Goal: Task Accomplishment & Management: Complete application form

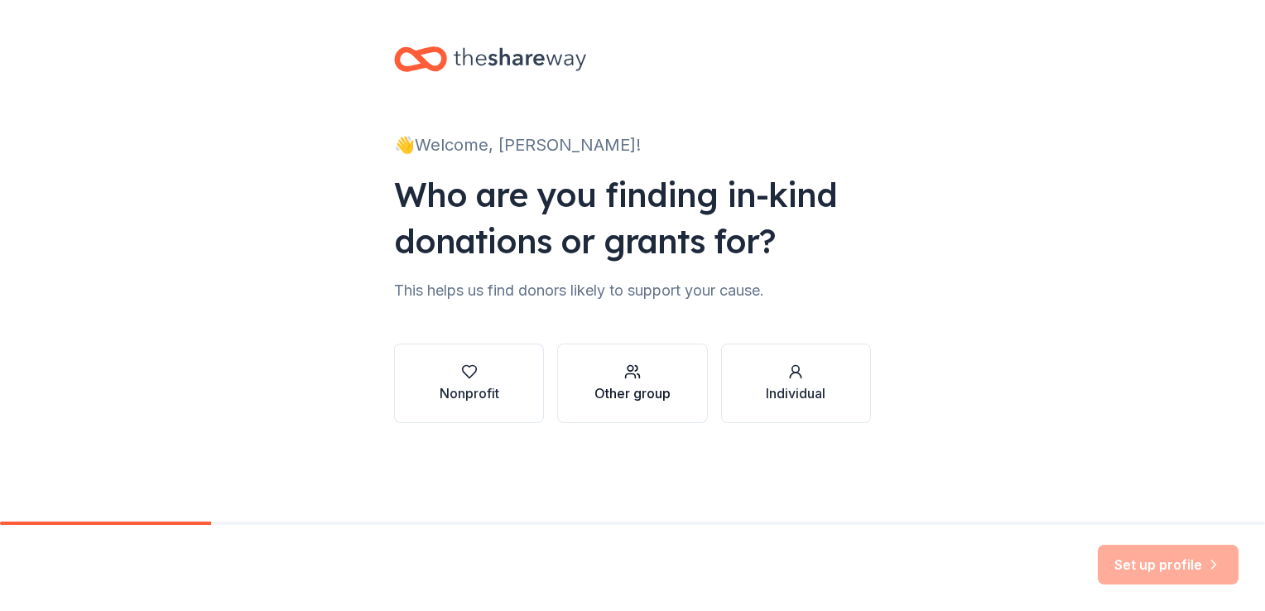
click at [632, 387] on div "Other group" at bounding box center [632, 393] width 76 height 20
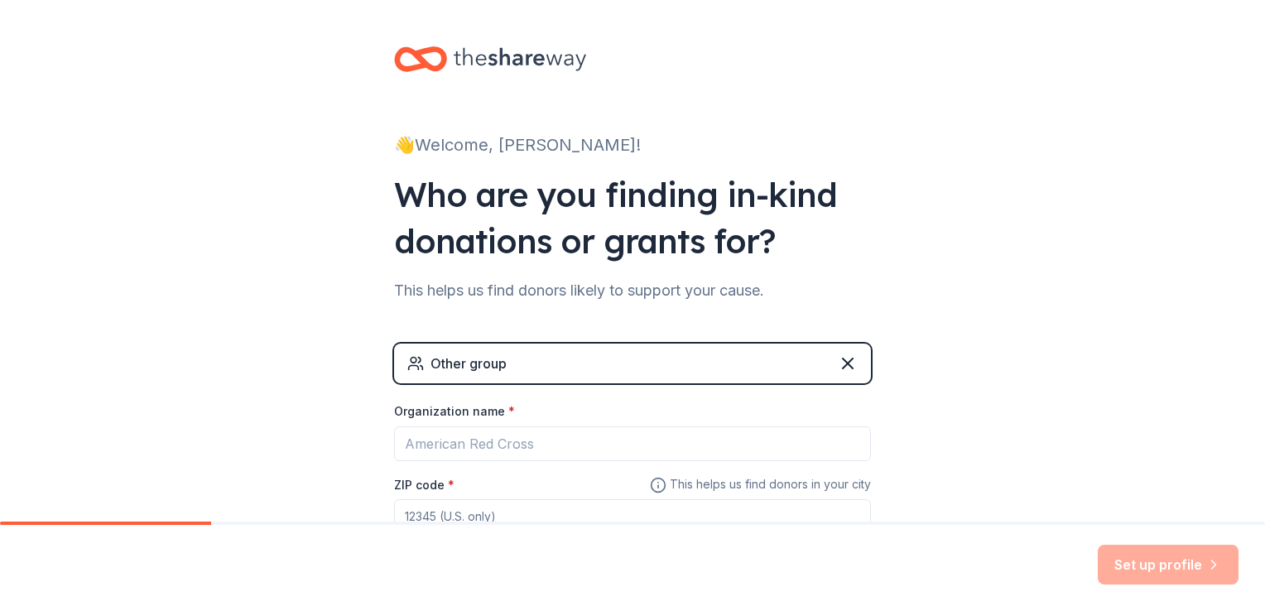
click at [493, 366] on div "Other group" at bounding box center [468, 363] width 76 height 20
click at [509, 357] on div "Other group" at bounding box center [632, 364] width 477 height 40
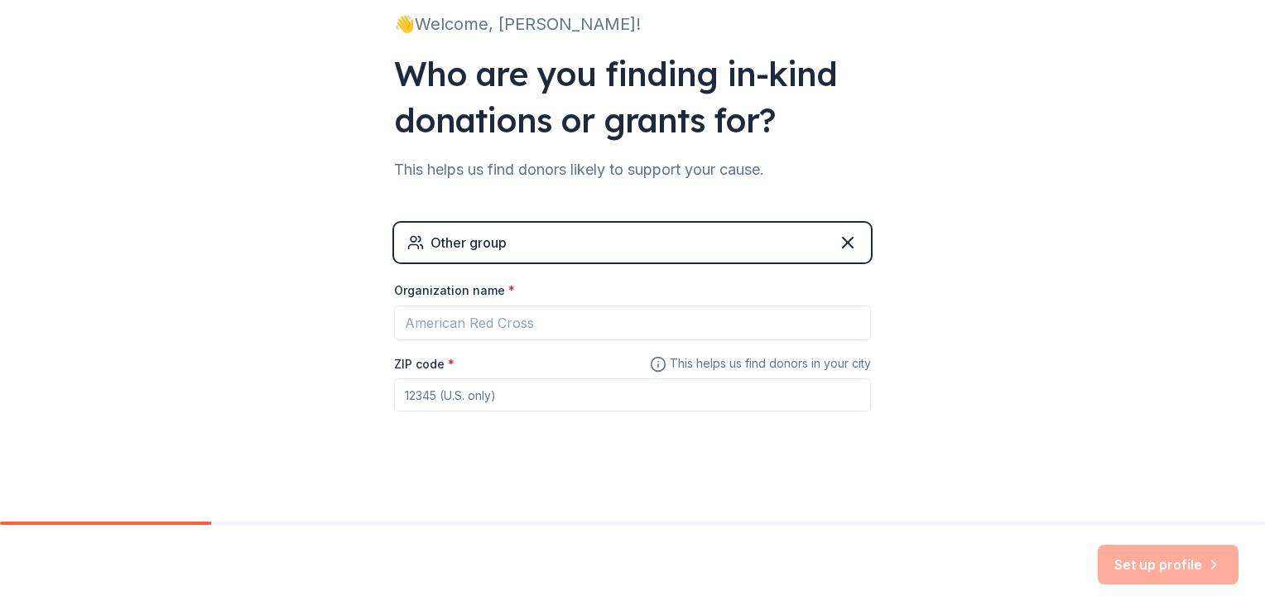
scroll to position [123, 0]
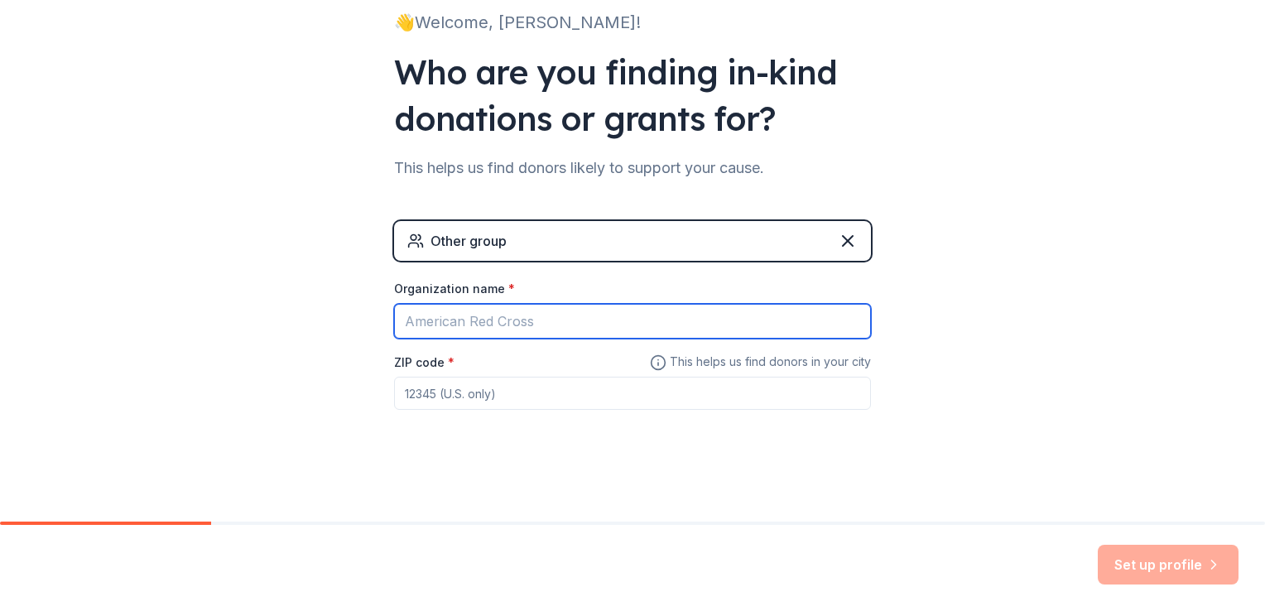
click at [417, 326] on input "Organization name *" at bounding box center [632, 321] width 477 height 35
type input "Fort [PERSON_NAME] Retiree Council"
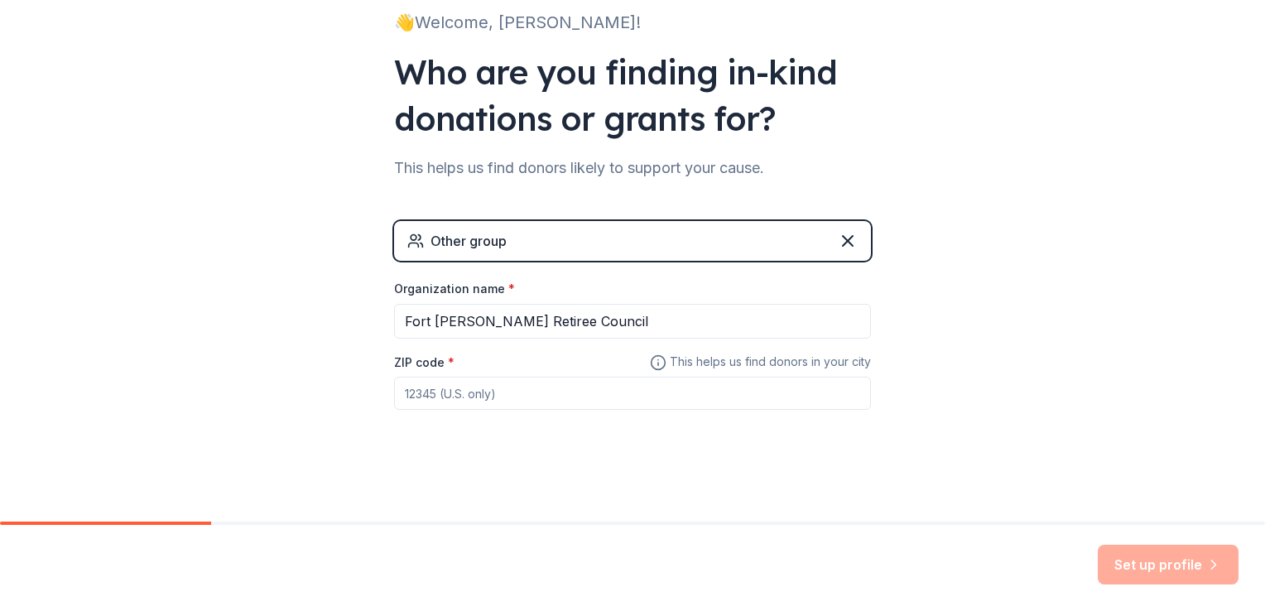
click at [429, 395] on input "ZIP code *" at bounding box center [632, 393] width 477 height 33
click at [975, 368] on div "👋 Welcome, [PERSON_NAME]! Who are you finding in-kind donations or grants for? …" at bounding box center [632, 199] width 1265 height 645
drag, startPoint x: 443, startPoint y: 391, endPoint x: 284, endPoint y: 379, distance: 159.4
click at [284, 379] on div "👋 Welcome, [PERSON_NAME]! Who are you finding in-kind donations or grants for? …" at bounding box center [632, 199] width 1265 height 645
type input "40121"
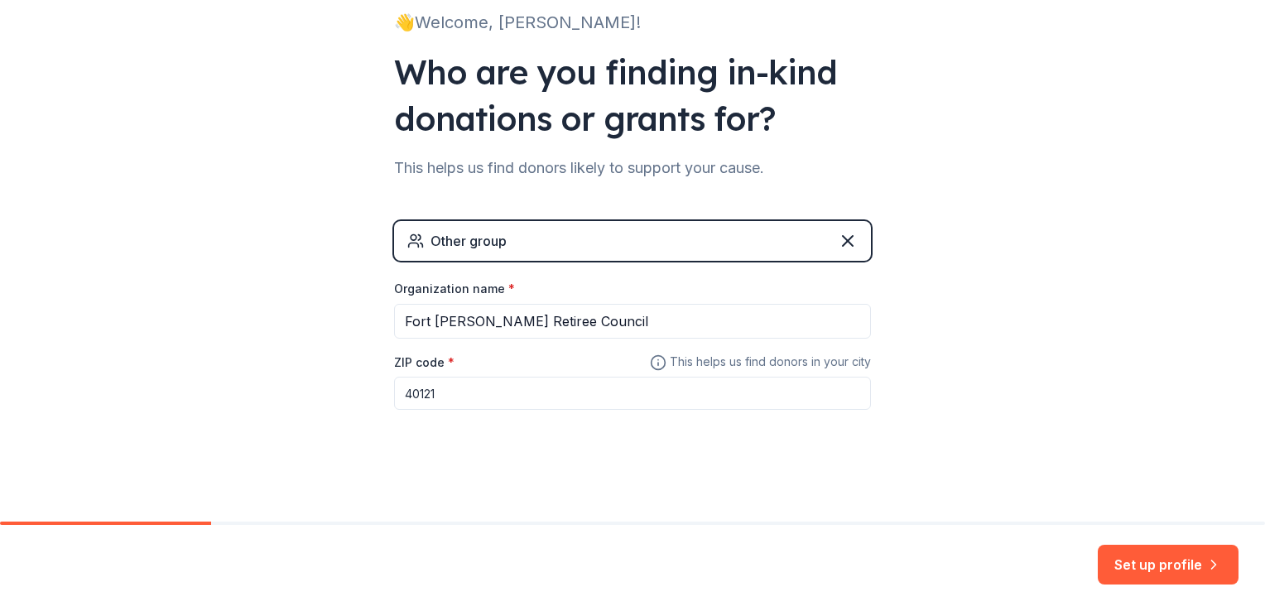
click at [926, 336] on div "👋 Welcome, [PERSON_NAME]! Who are you finding in-kind donations or grants for? …" at bounding box center [632, 199] width 1265 height 645
click at [1138, 566] on button "Set up profile" at bounding box center [1168, 565] width 141 height 40
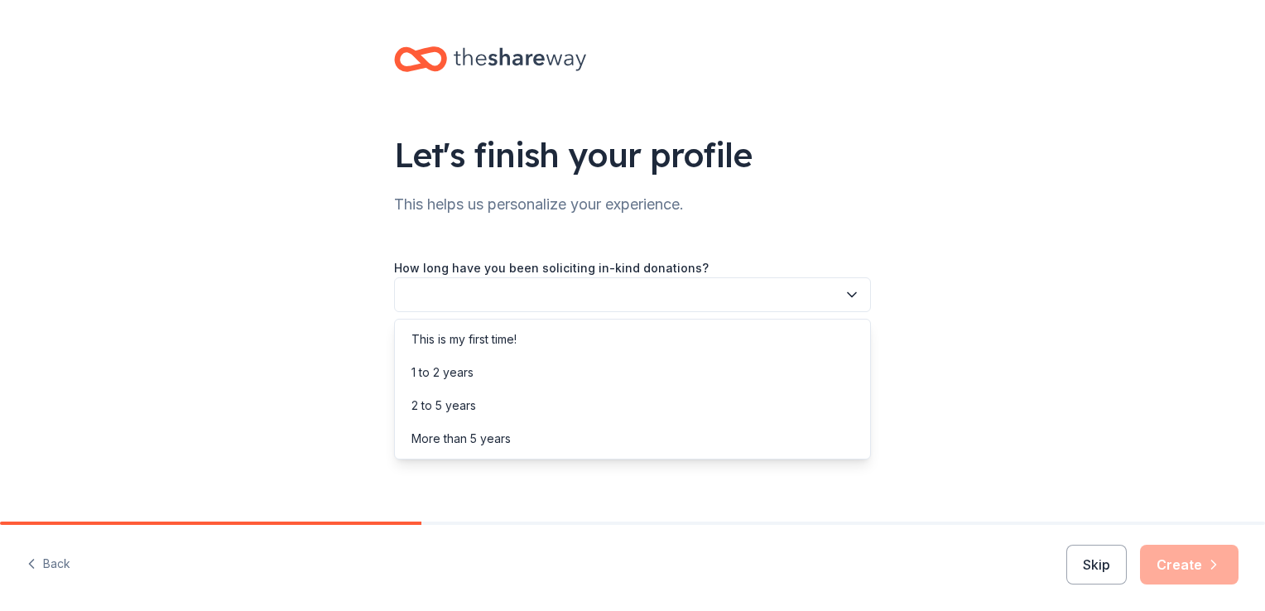
click at [440, 301] on button "button" at bounding box center [632, 294] width 477 height 35
click at [441, 369] on div "1 to 2 years" at bounding box center [442, 373] width 62 height 20
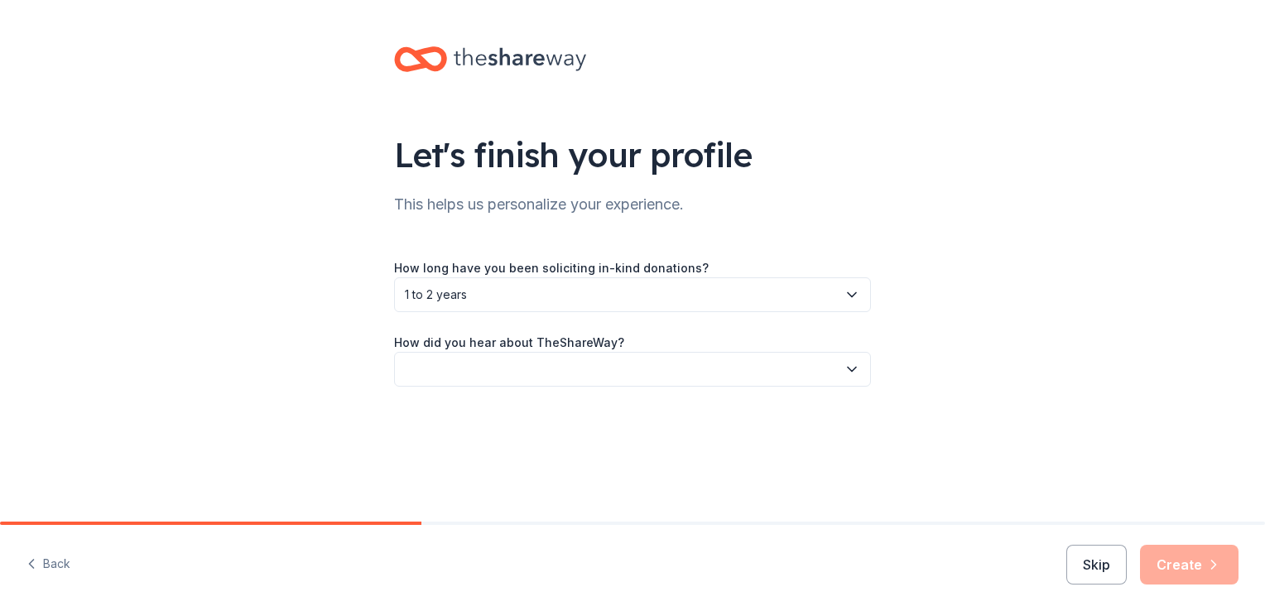
click at [441, 367] on button "button" at bounding box center [632, 369] width 477 height 35
click at [441, 413] on div "Friend or colleague" at bounding box center [465, 414] width 108 height 20
click at [1189, 560] on button "Create" at bounding box center [1189, 565] width 99 height 40
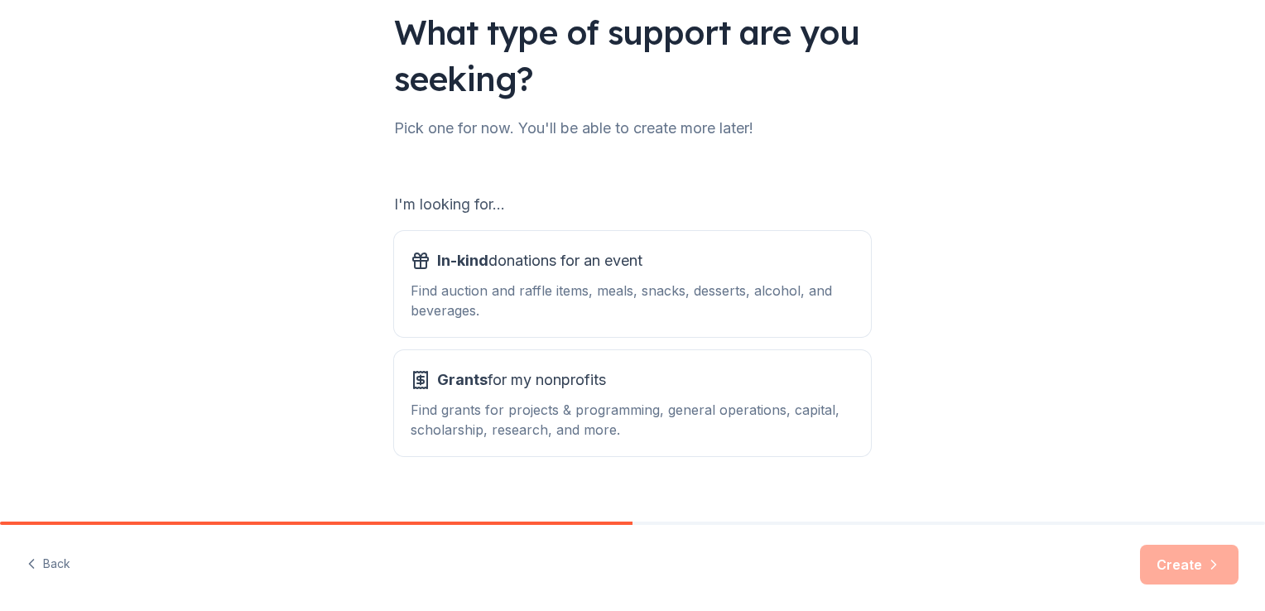
scroll to position [146, 0]
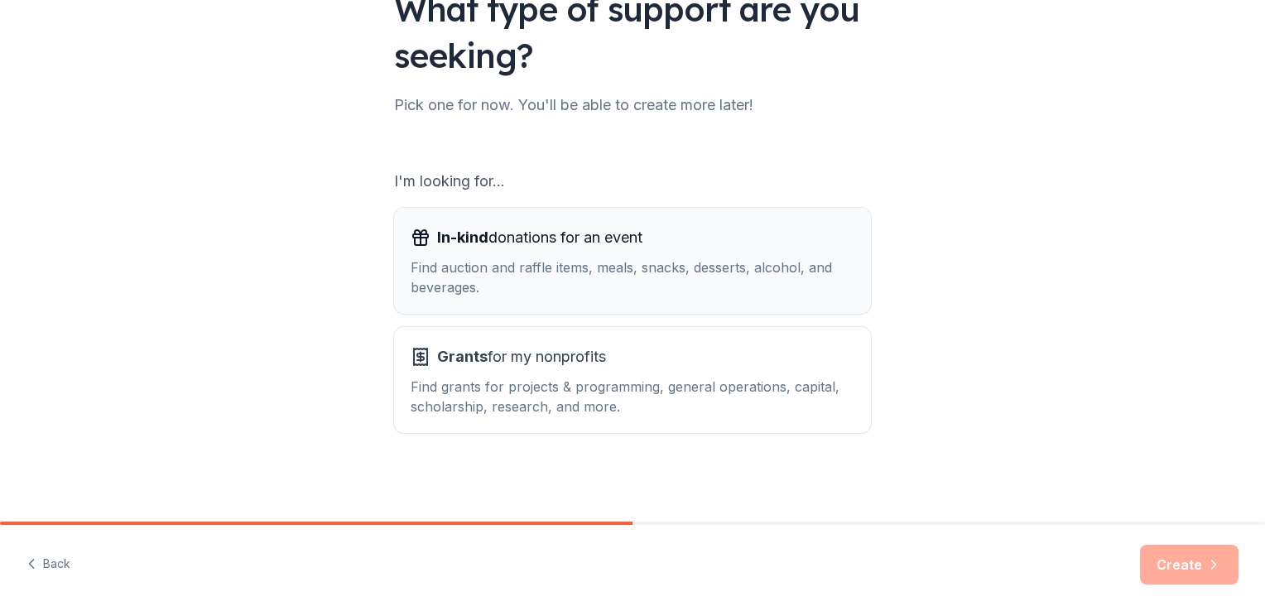
click at [507, 265] on div "Find auction and raffle items, meals, snacks, desserts, alcohol, and beverages." at bounding box center [633, 277] width 444 height 40
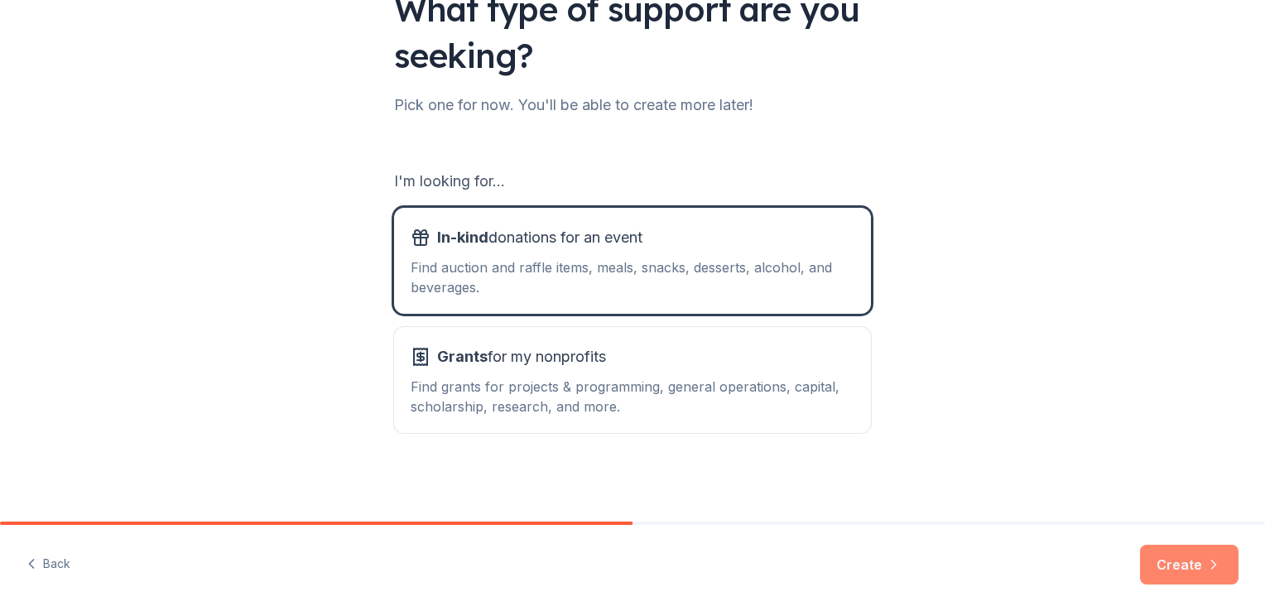
click at [1184, 570] on button "Create" at bounding box center [1189, 565] width 99 height 40
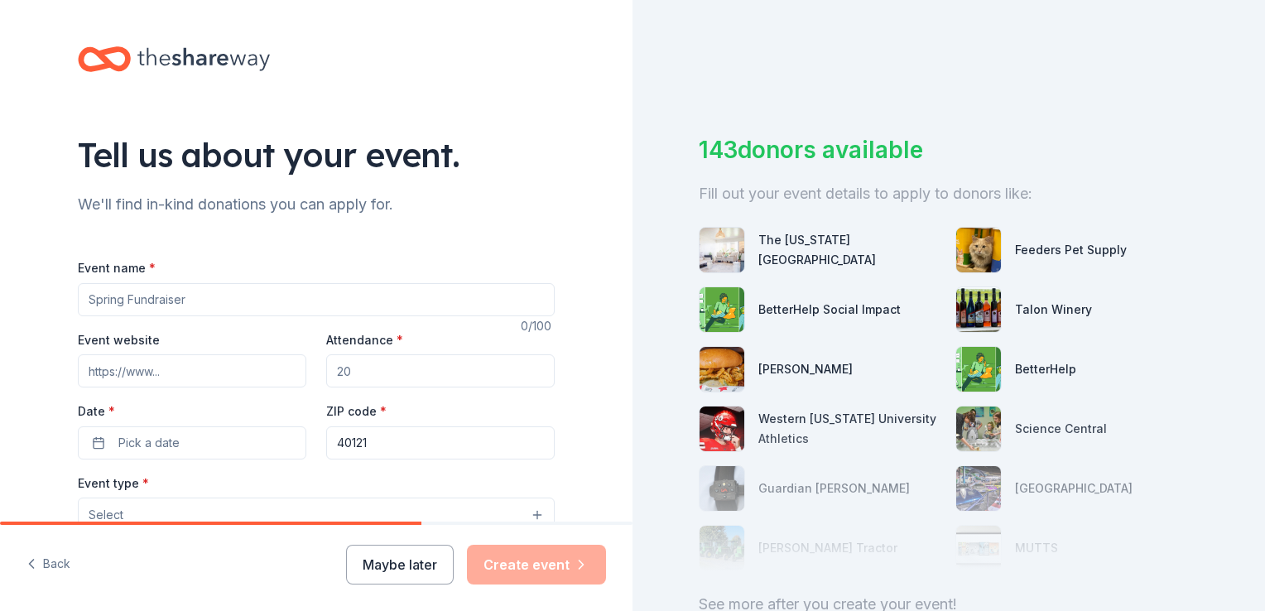
click at [156, 293] on input "Event name *" at bounding box center [316, 299] width 477 height 33
type input "V"
type input "Military Retiree Appreciation Day"
click at [133, 372] on input "Event website" at bounding box center [192, 370] width 228 height 33
click at [372, 380] on input "Attendance *" at bounding box center [440, 370] width 228 height 33
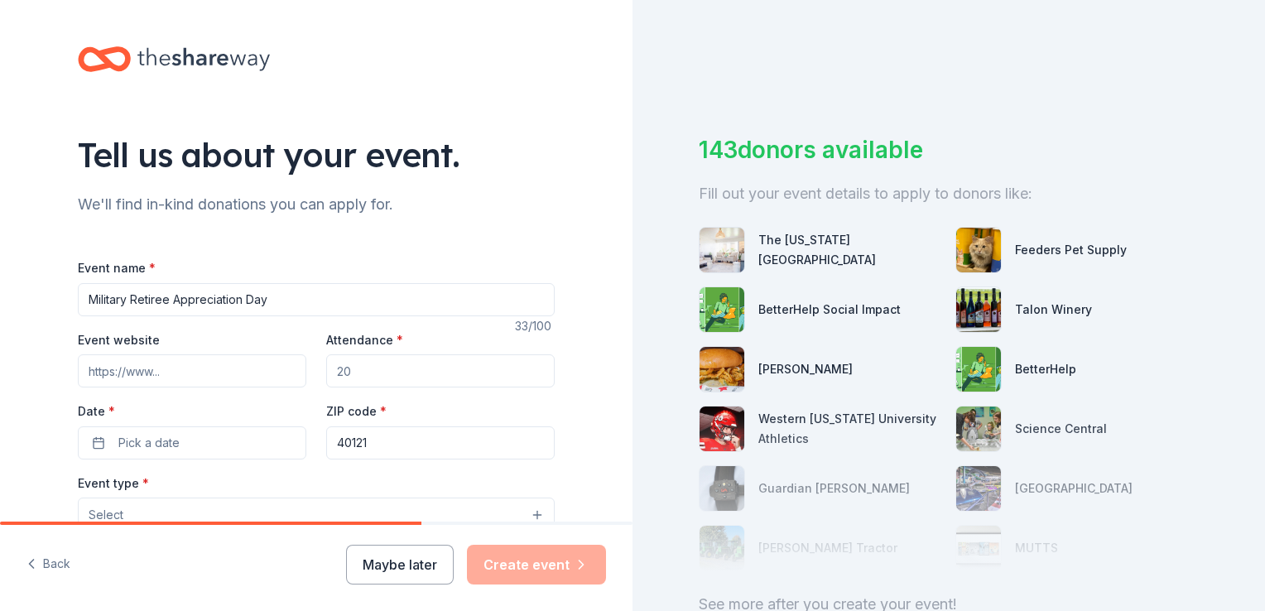
drag, startPoint x: 372, startPoint y: 378, endPoint x: 299, endPoint y: 372, distance: 73.2
click at [301, 372] on div "Event website Attendance * Date * Pick a date ZIP code * 40121" at bounding box center [316, 394] width 477 height 130
type input "250"
click at [136, 449] on span "Pick a date" at bounding box center [148, 443] width 61 height 20
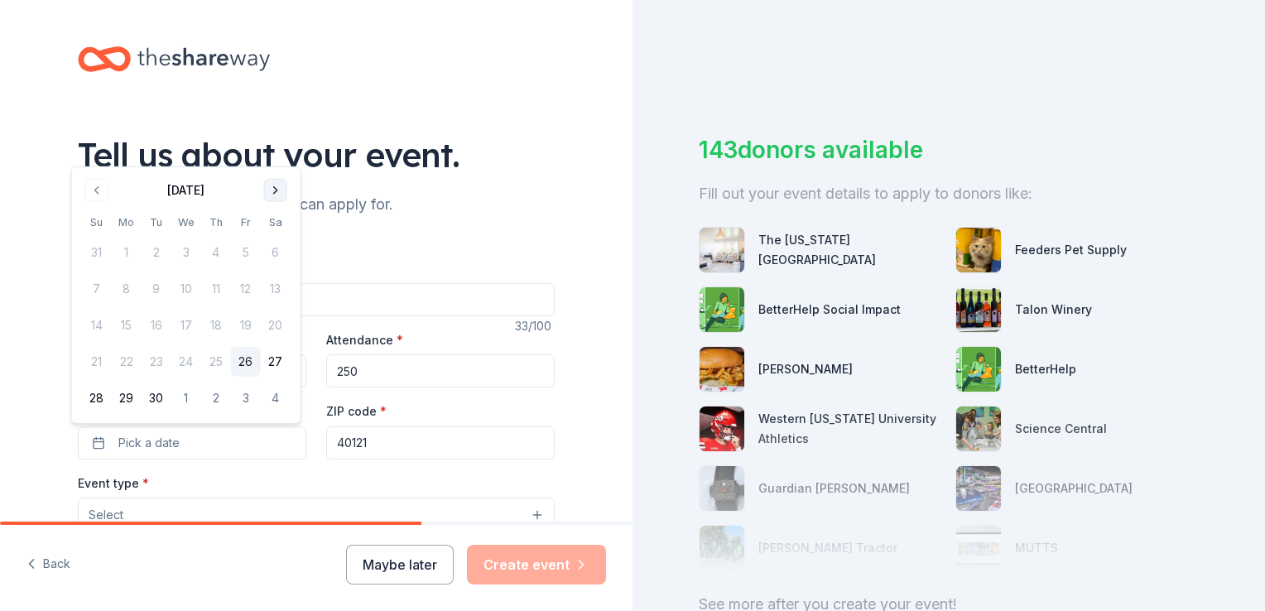
click at [272, 191] on button "Go to next month" at bounding box center [275, 190] width 23 height 23
click at [241, 358] on button "24" at bounding box center [246, 362] width 30 height 30
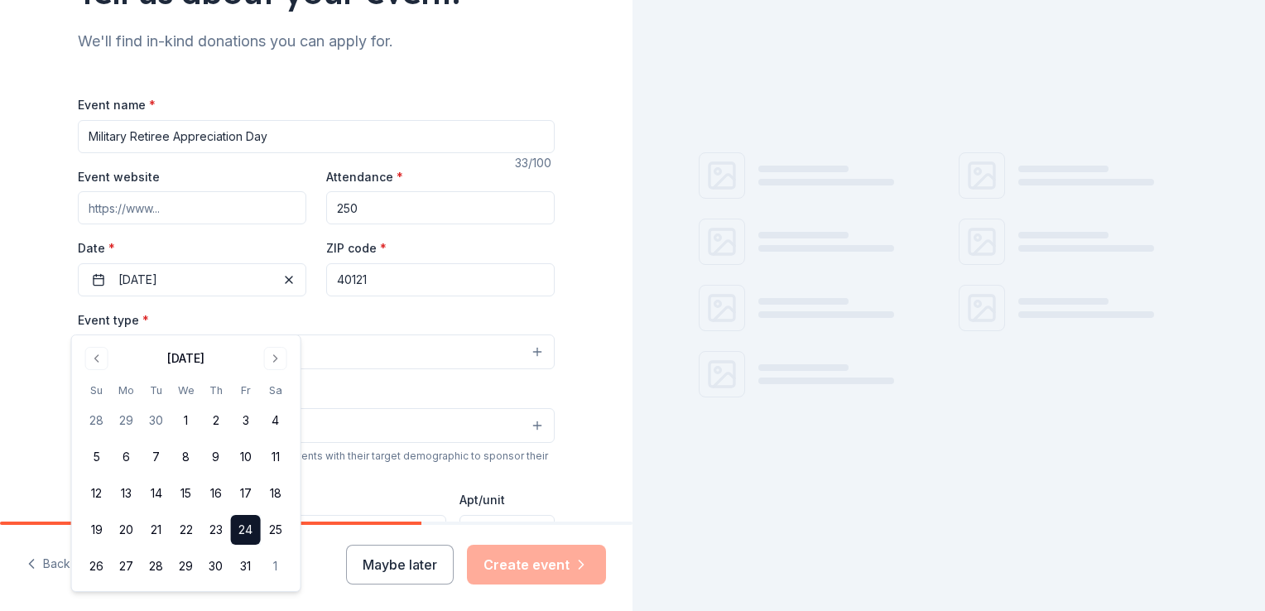
scroll to position [166, 0]
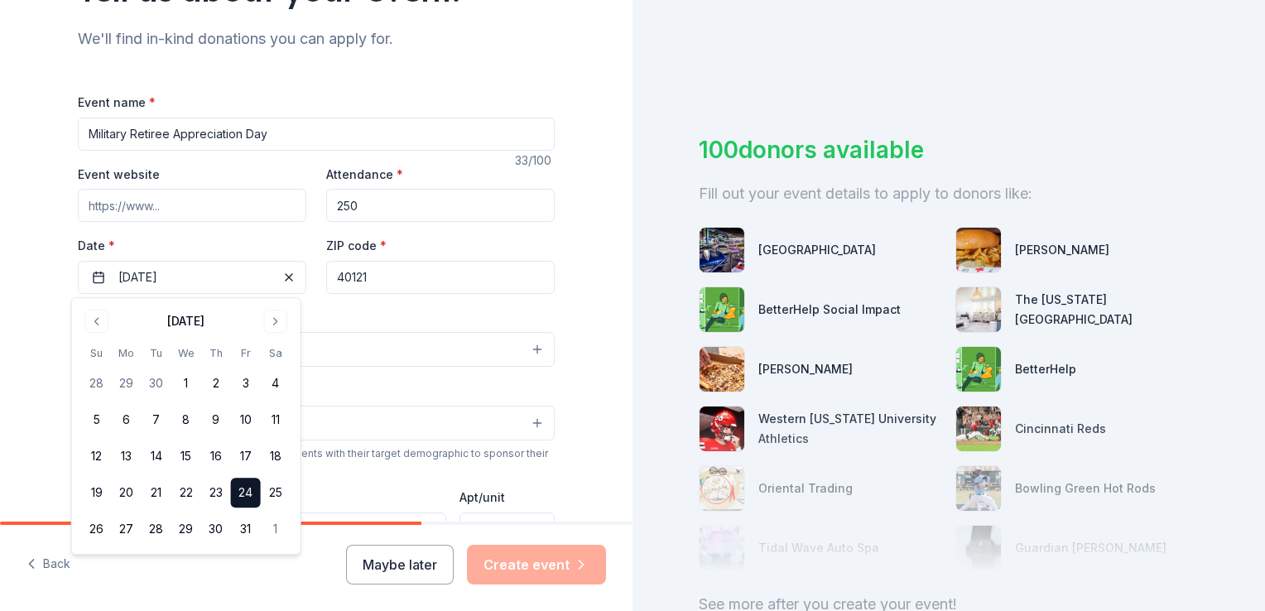
click at [501, 314] on div "Event type * Select" at bounding box center [316, 337] width 477 height 60
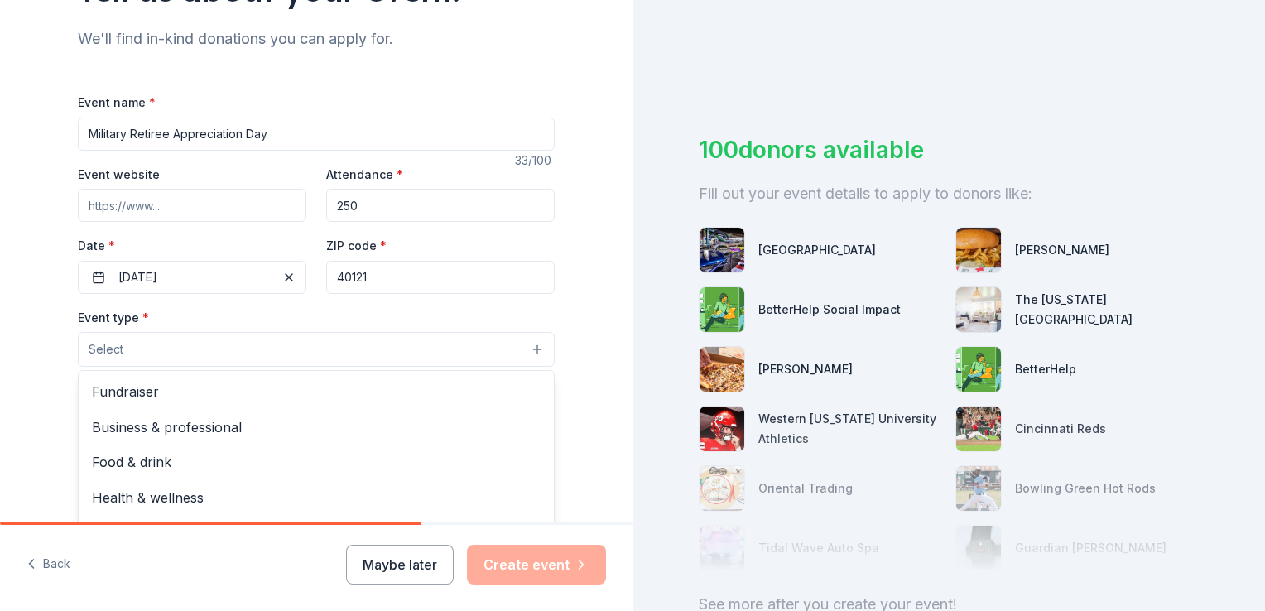
click at [148, 350] on button "Select" at bounding box center [316, 349] width 477 height 35
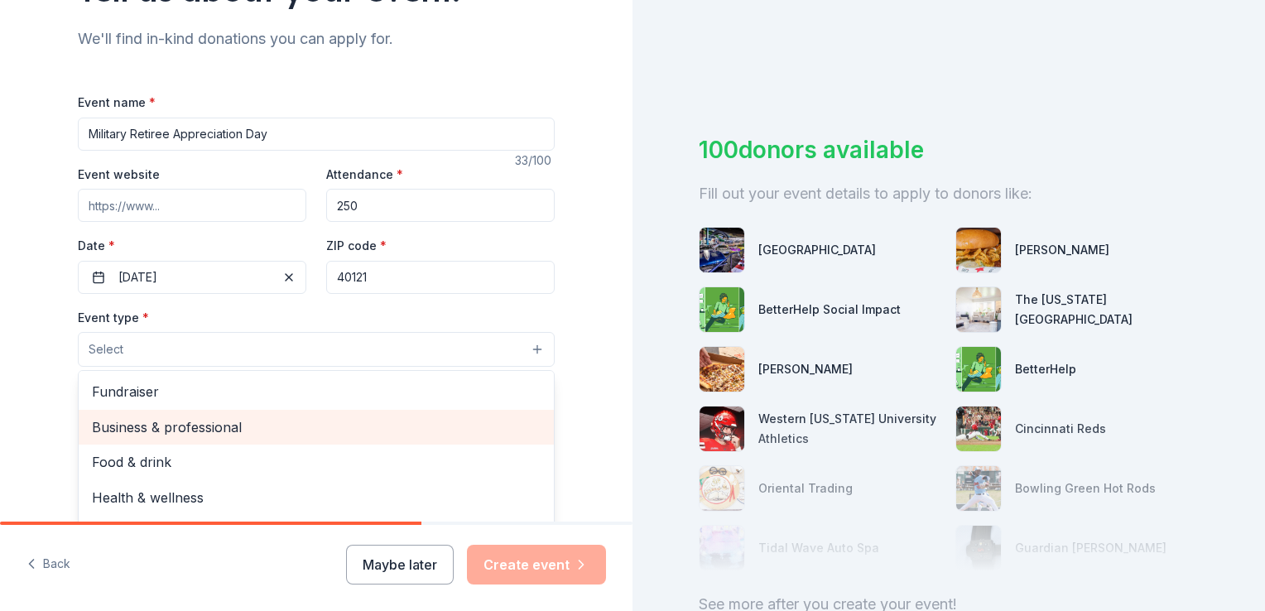
click at [156, 426] on span "Business & professional" at bounding box center [316, 427] width 449 height 22
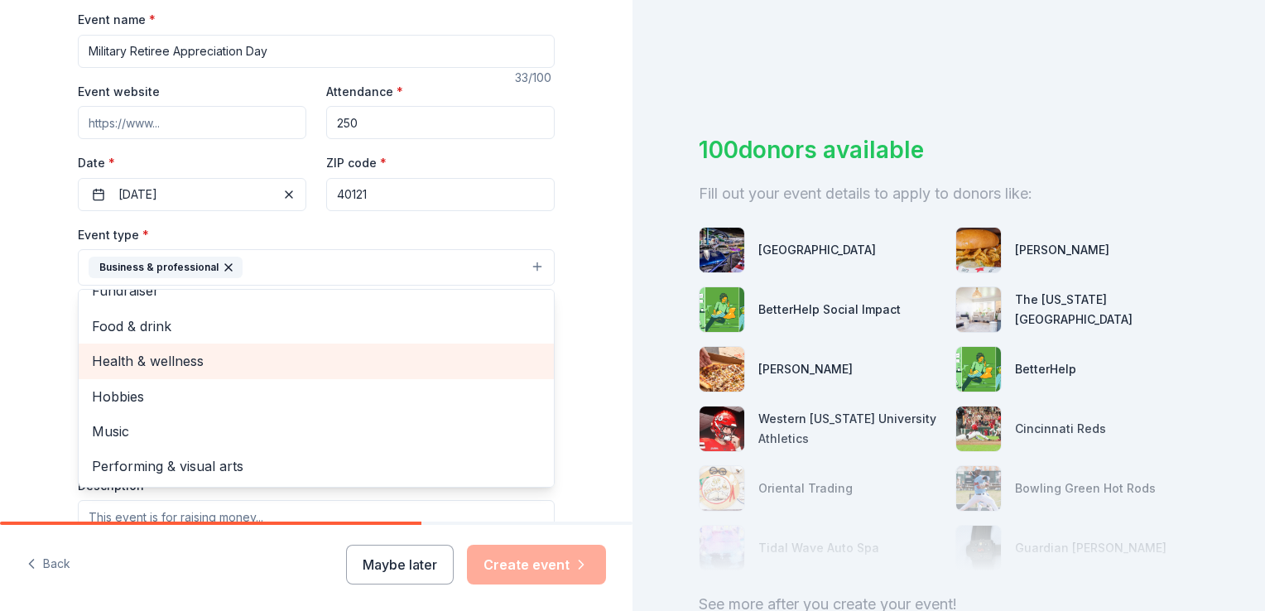
scroll to position [0, 0]
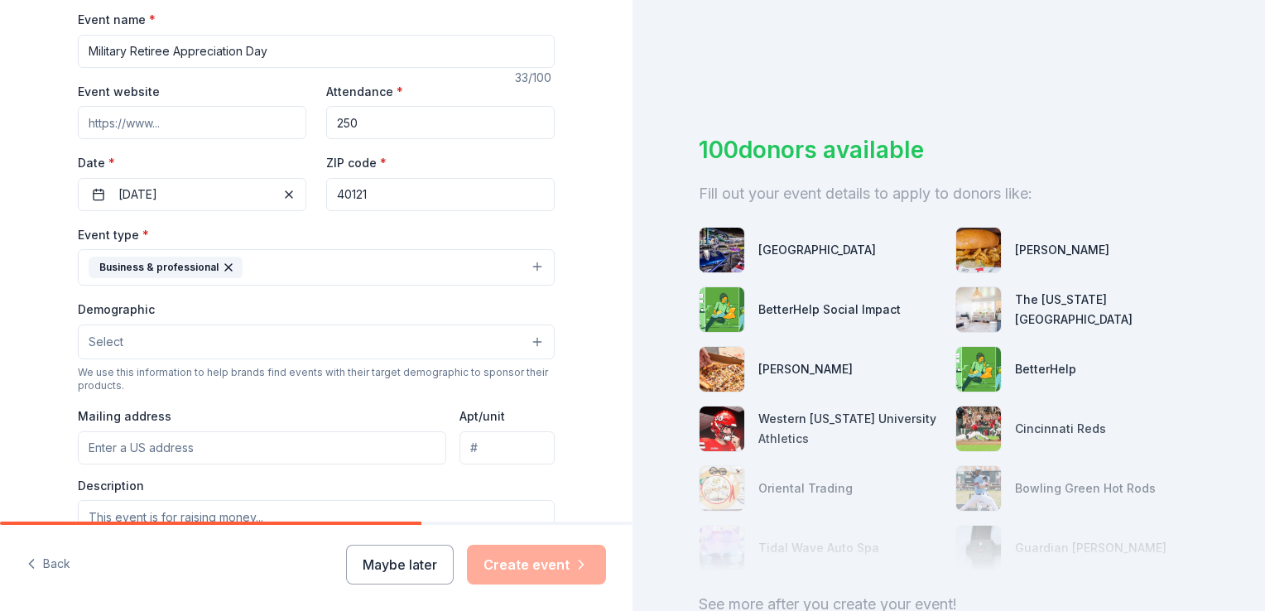
click at [222, 265] on icon "button" at bounding box center [228, 267] width 13 height 13
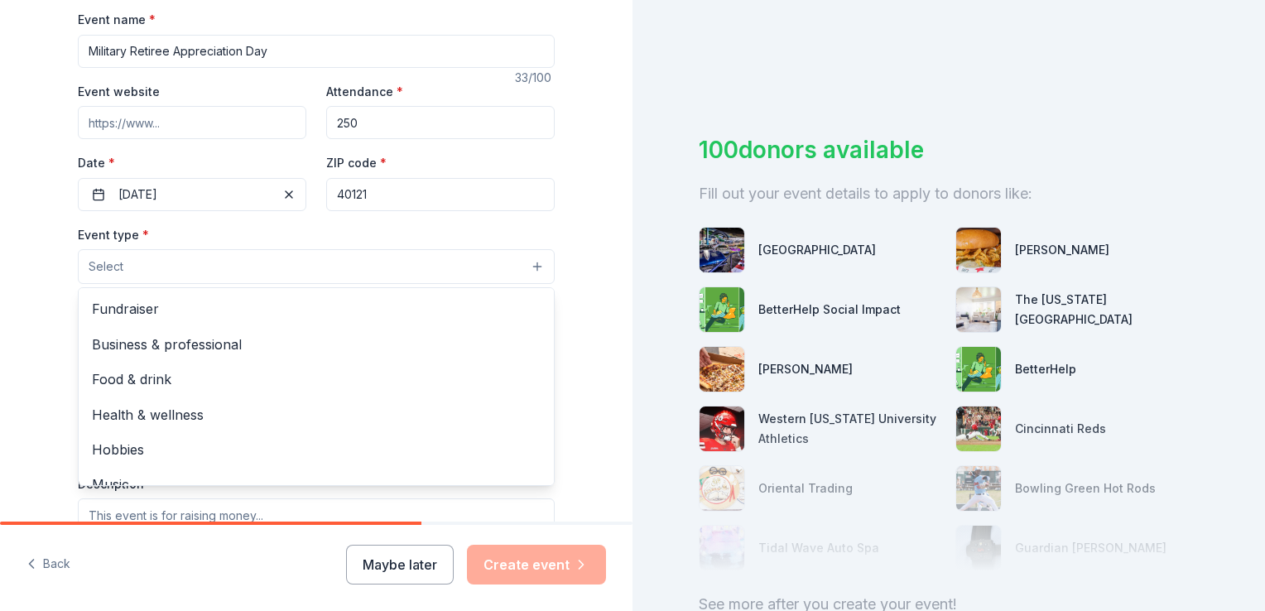
click at [171, 270] on button "Select" at bounding box center [316, 266] width 477 height 35
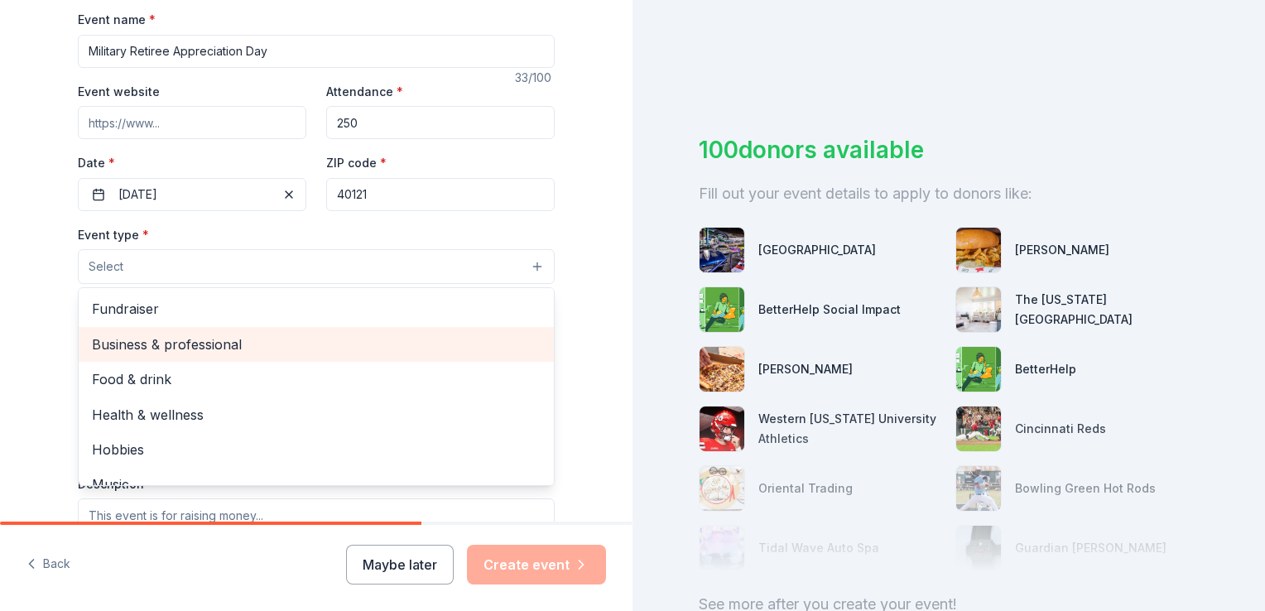
click at [179, 342] on span "Business & professional" at bounding box center [316, 345] width 449 height 22
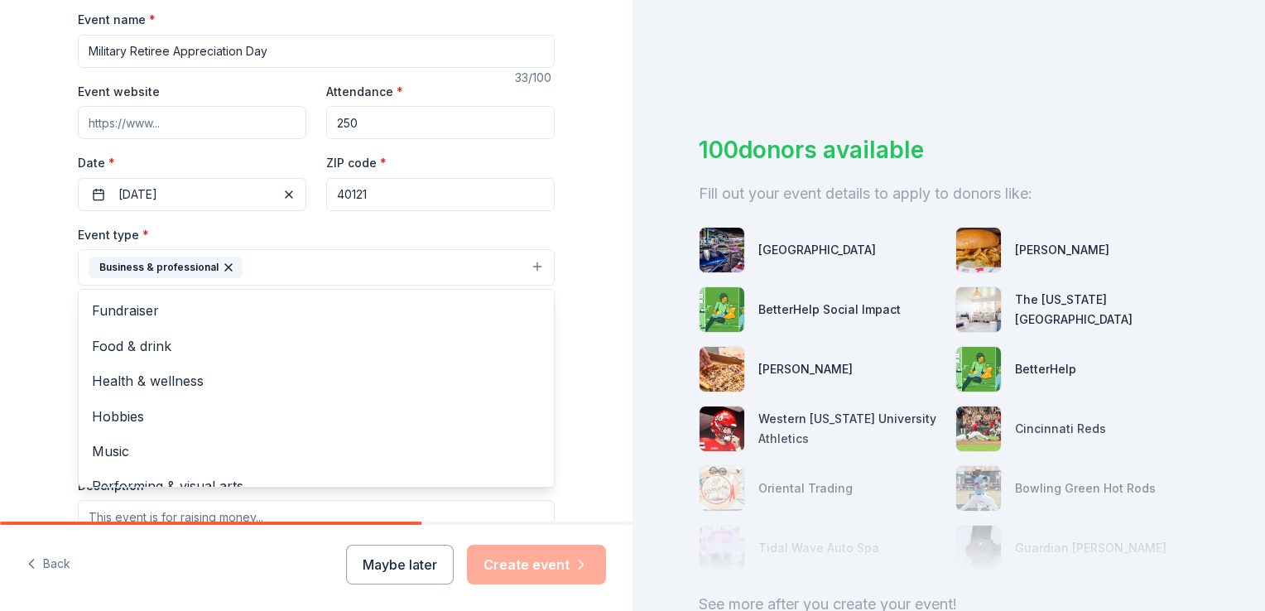
click at [592, 230] on div "Tell us about your event. We'll find in-kind donations you can apply for. Event…" at bounding box center [316, 304] width 632 height 1104
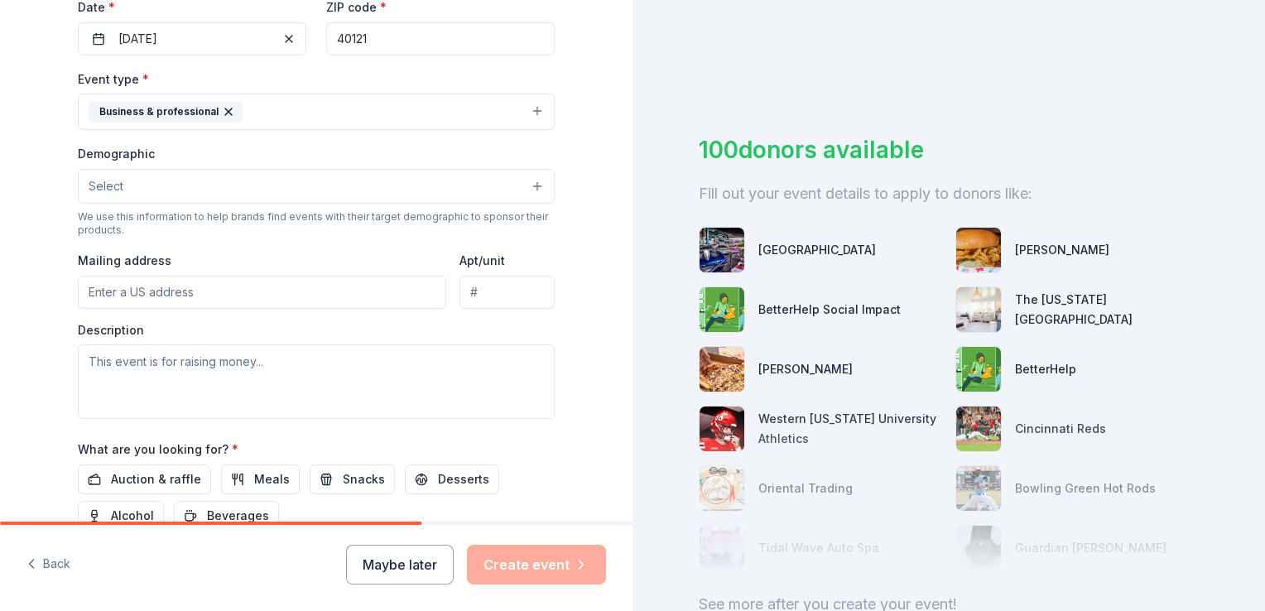
scroll to position [414, 0]
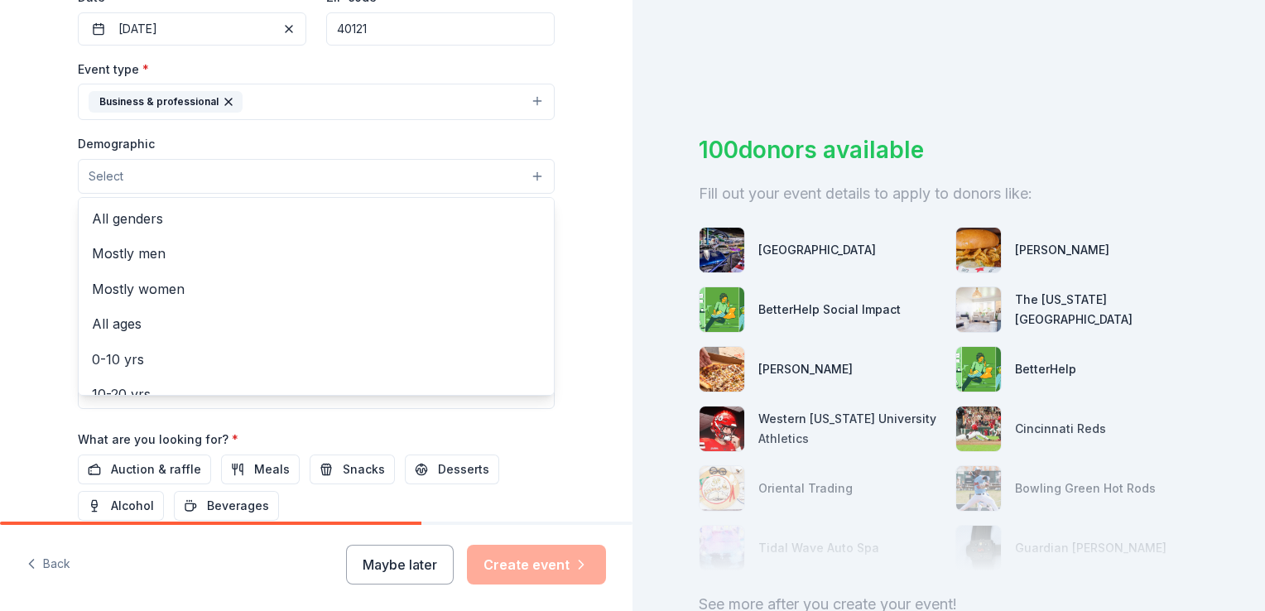
click at [107, 174] on span "Select" at bounding box center [106, 176] width 35 height 20
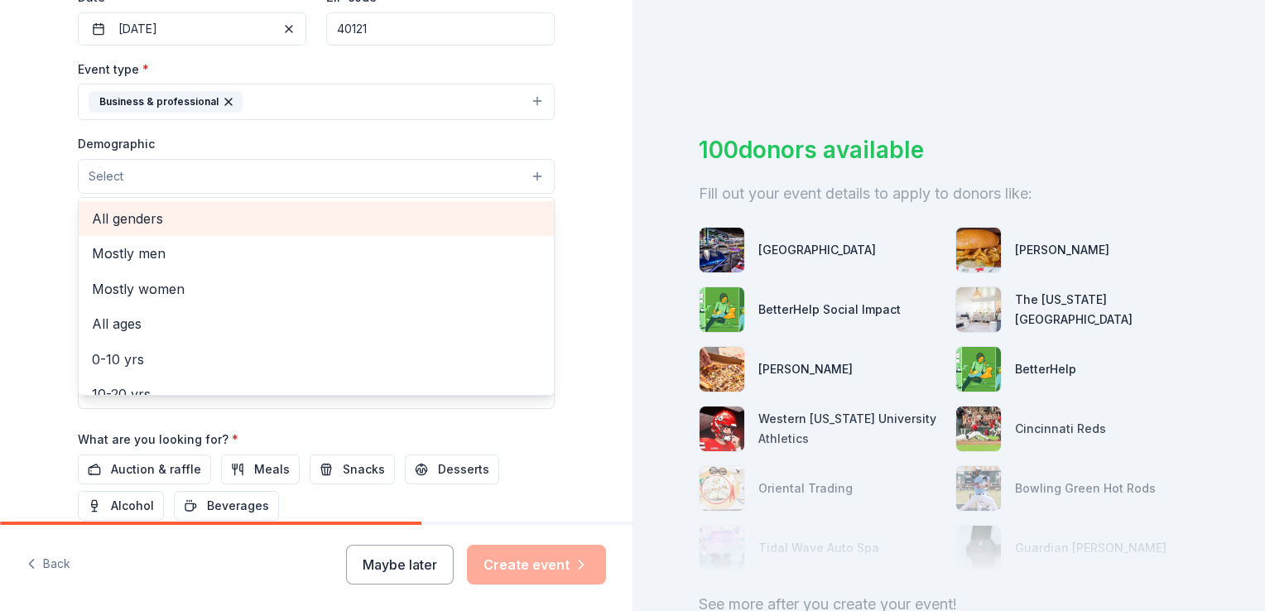
click at [126, 216] on span "All genders" at bounding box center [316, 219] width 449 height 22
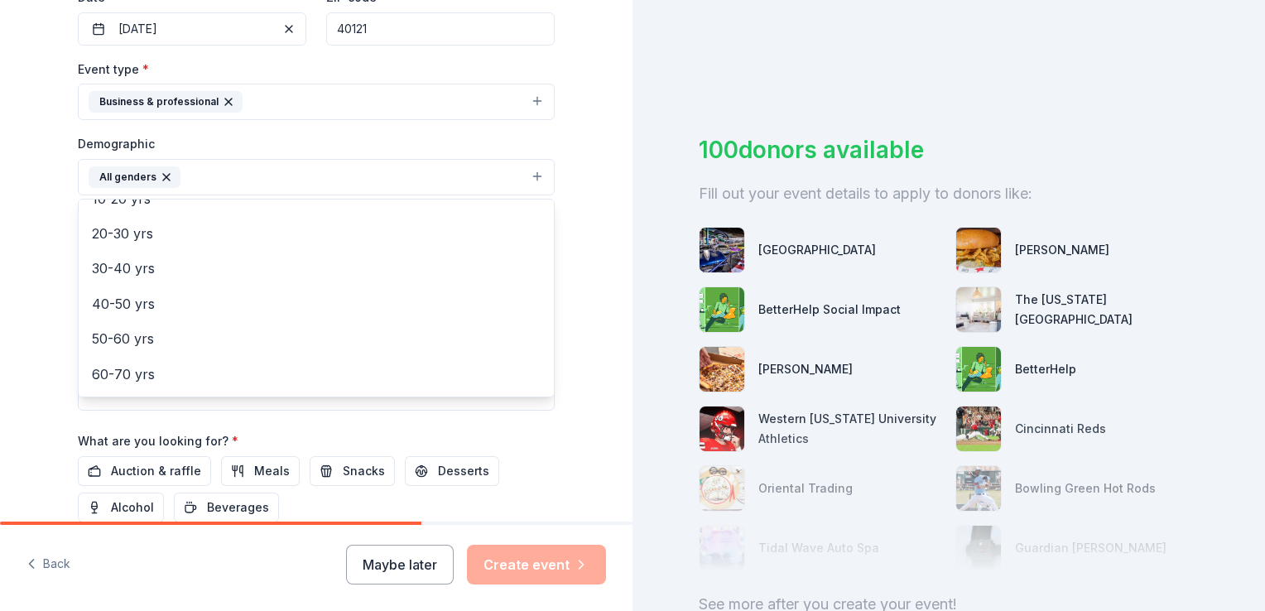
scroll to position [166, 0]
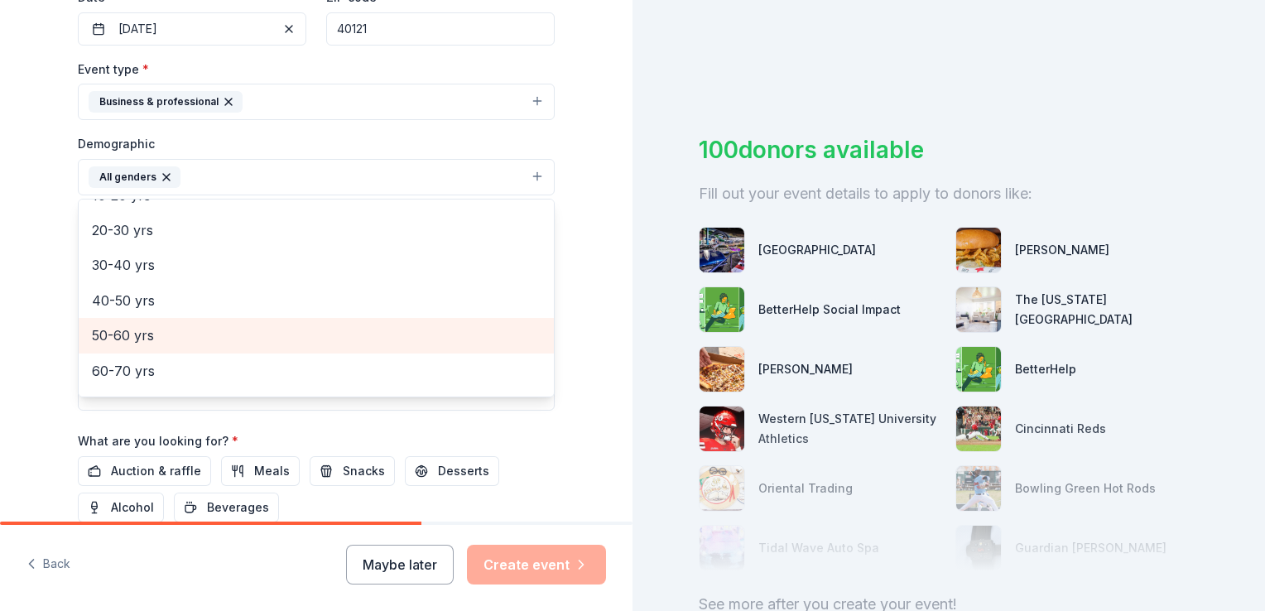
click at [139, 332] on span "50-60 yrs" at bounding box center [316, 336] width 449 height 22
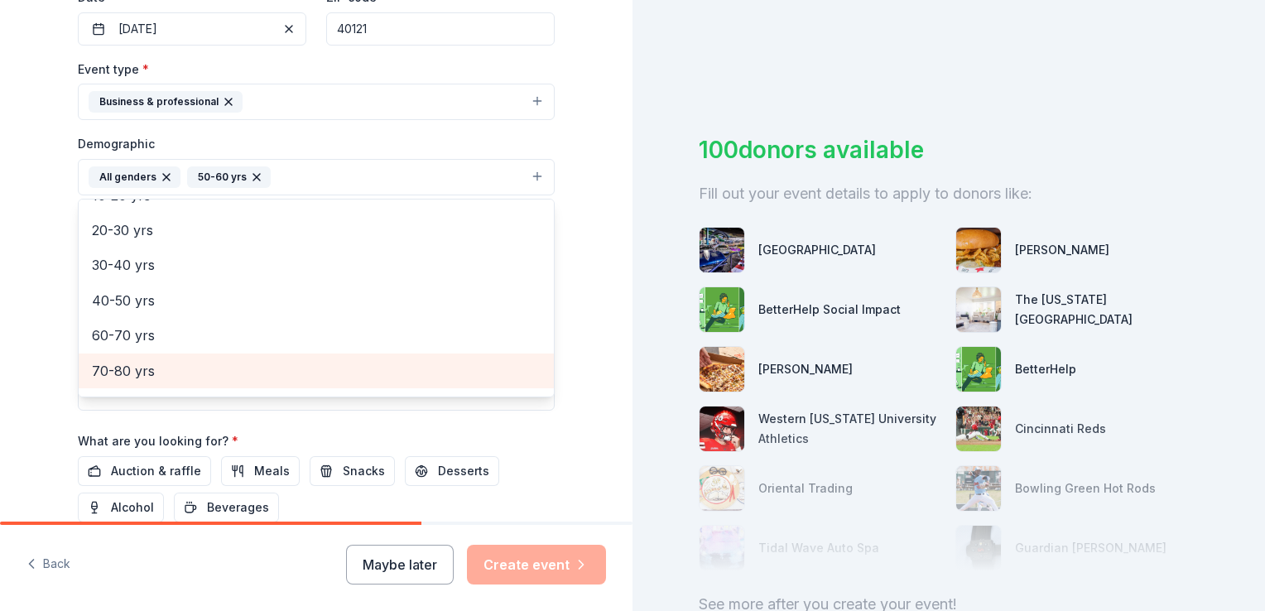
click at [137, 365] on span "70-80 yrs" at bounding box center [316, 371] width 449 height 22
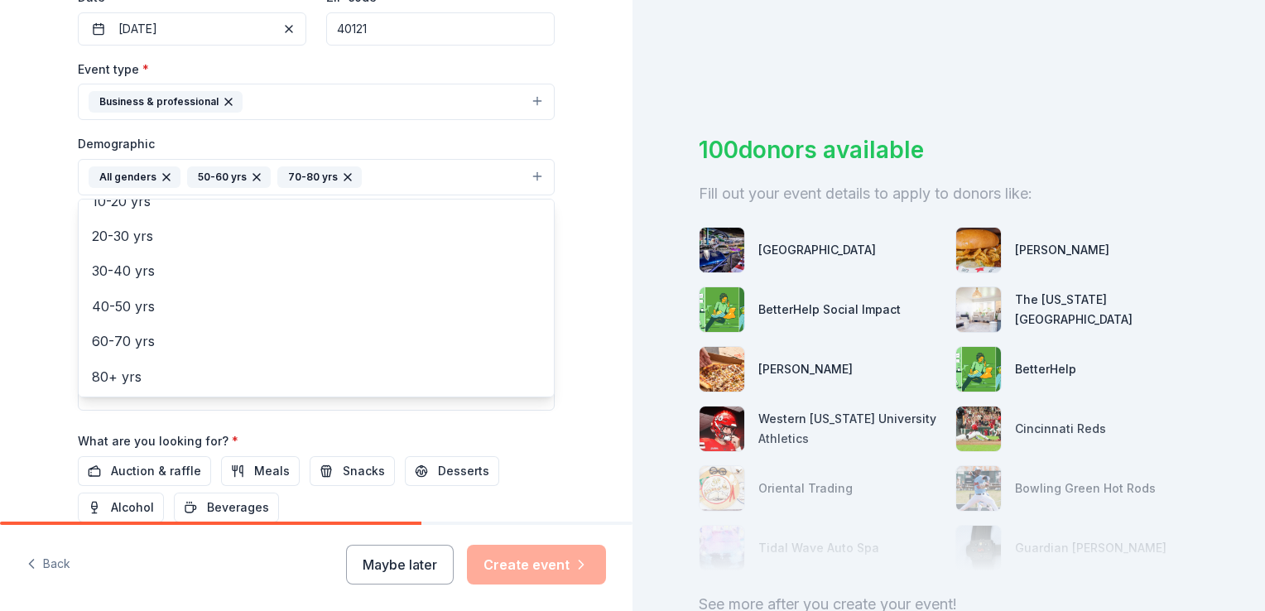
click at [582, 161] on div "Tell us about your event. We'll find in-kind donations you can apply for. Event…" at bounding box center [316, 138] width 632 height 1105
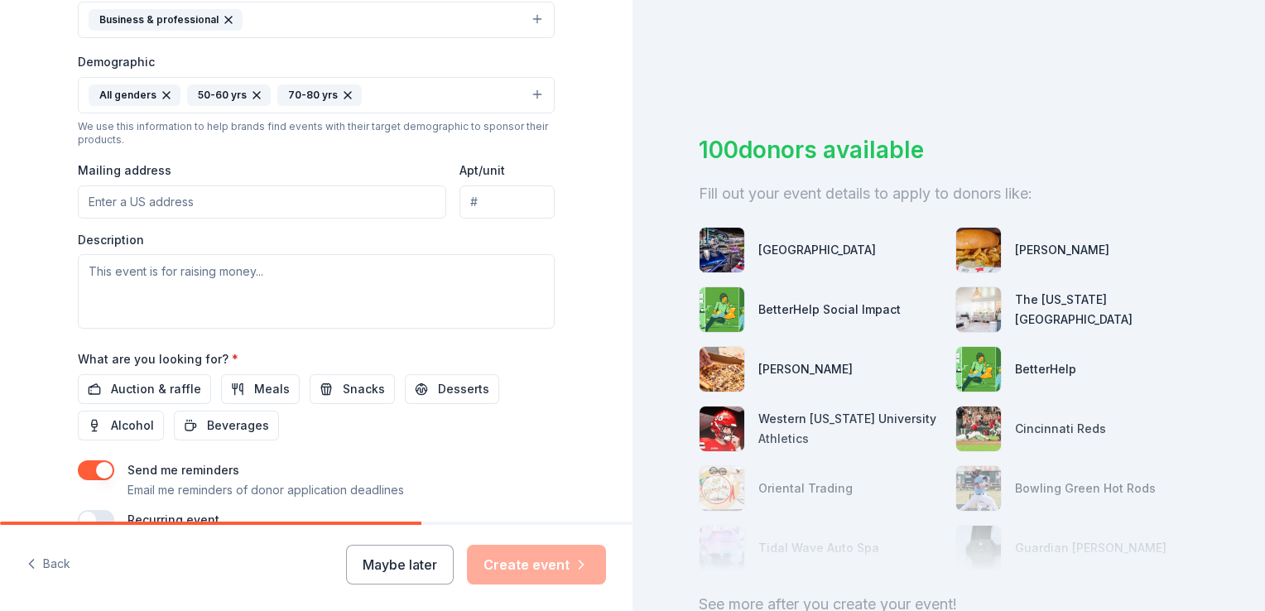
scroll to position [583, 0]
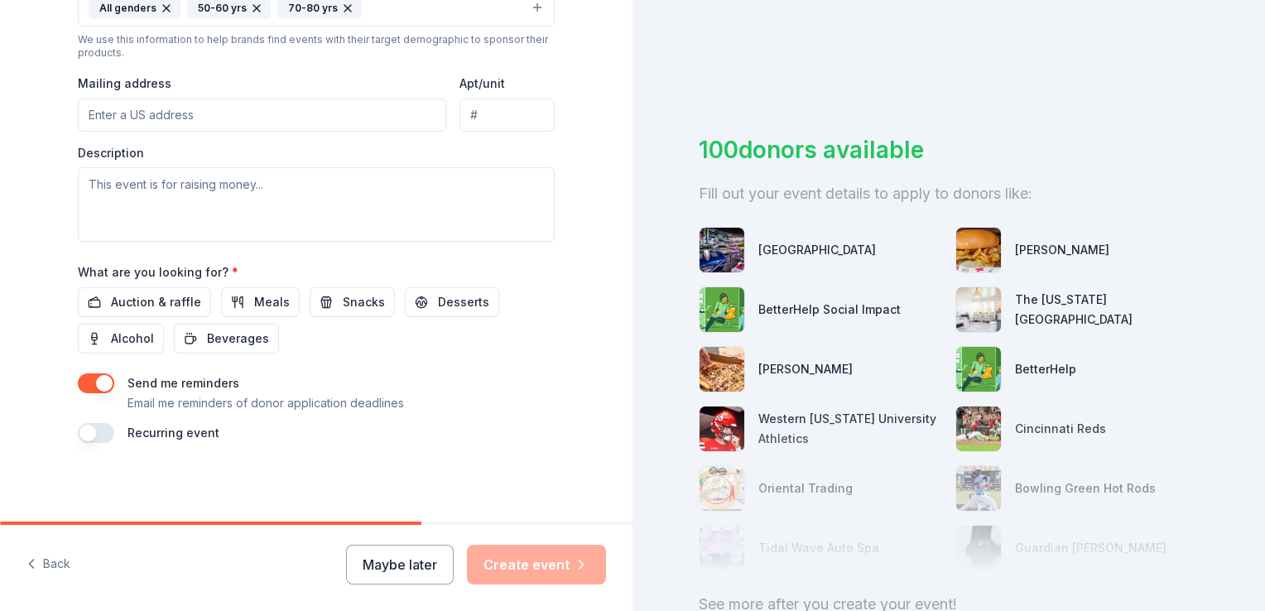
click at [99, 113] on input "Mailing address" at bounding box center [262, 115] width 368 height 33
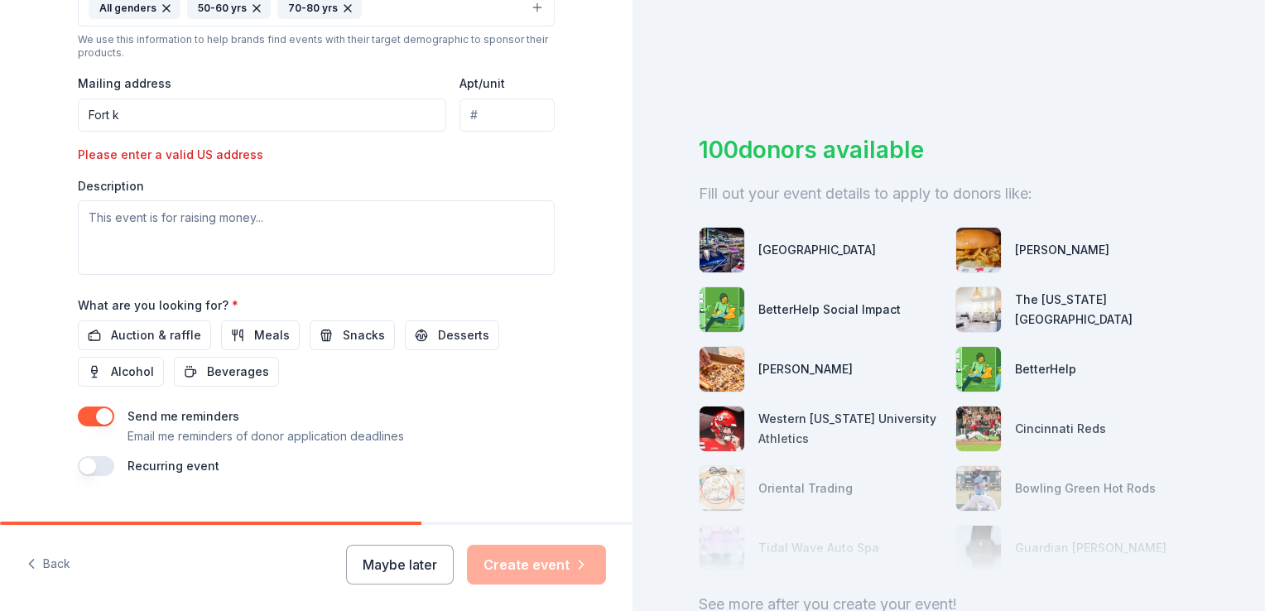
drag, startPoint x: 131, startPoint y: 118, endPoint x: 68, endPoint y: 124, distance: 63.3
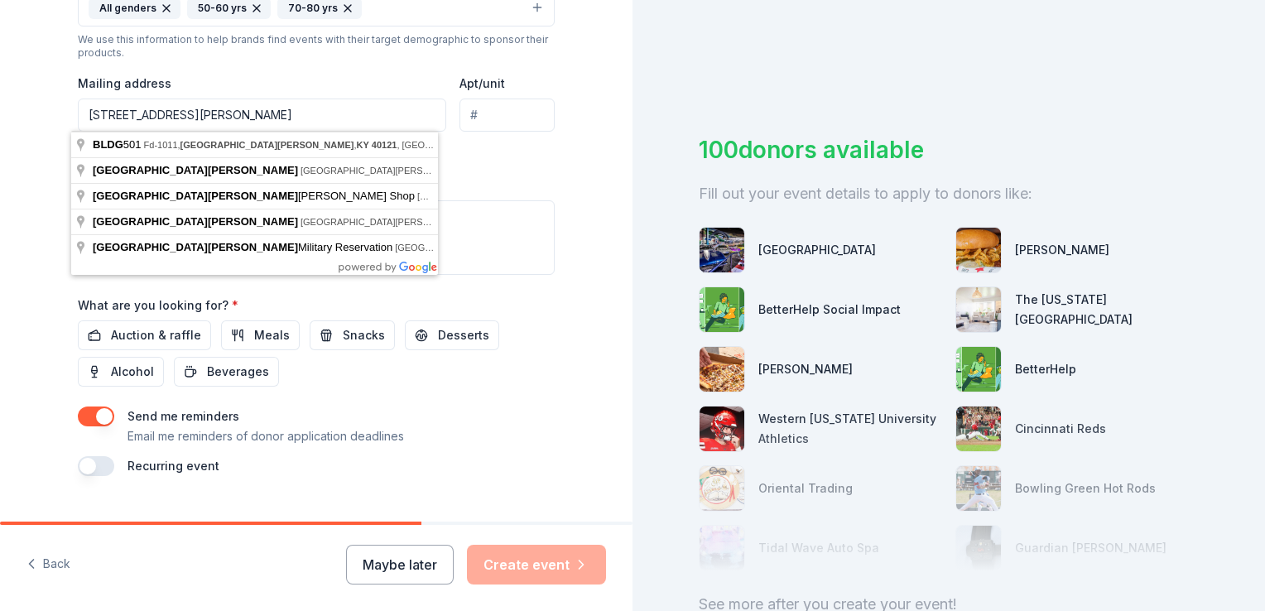
type input "[STREET_ADDRESS][PERSON_NAME]"
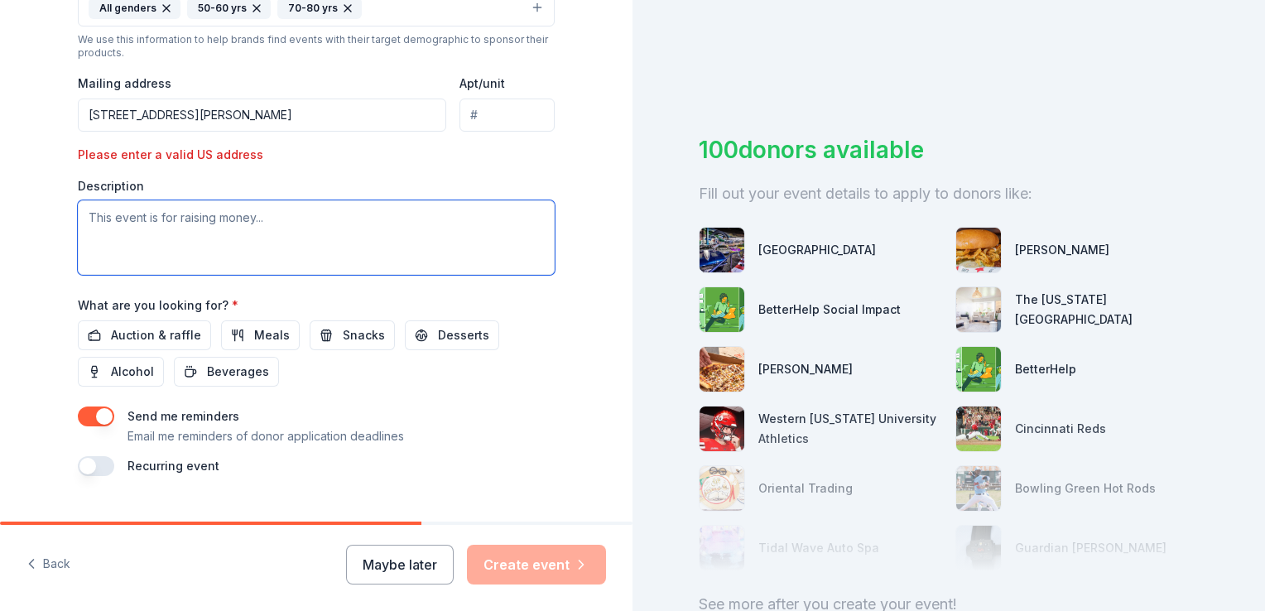
click at [105, 223] on textarea at bounding box center [316, 237] width 477 height 75
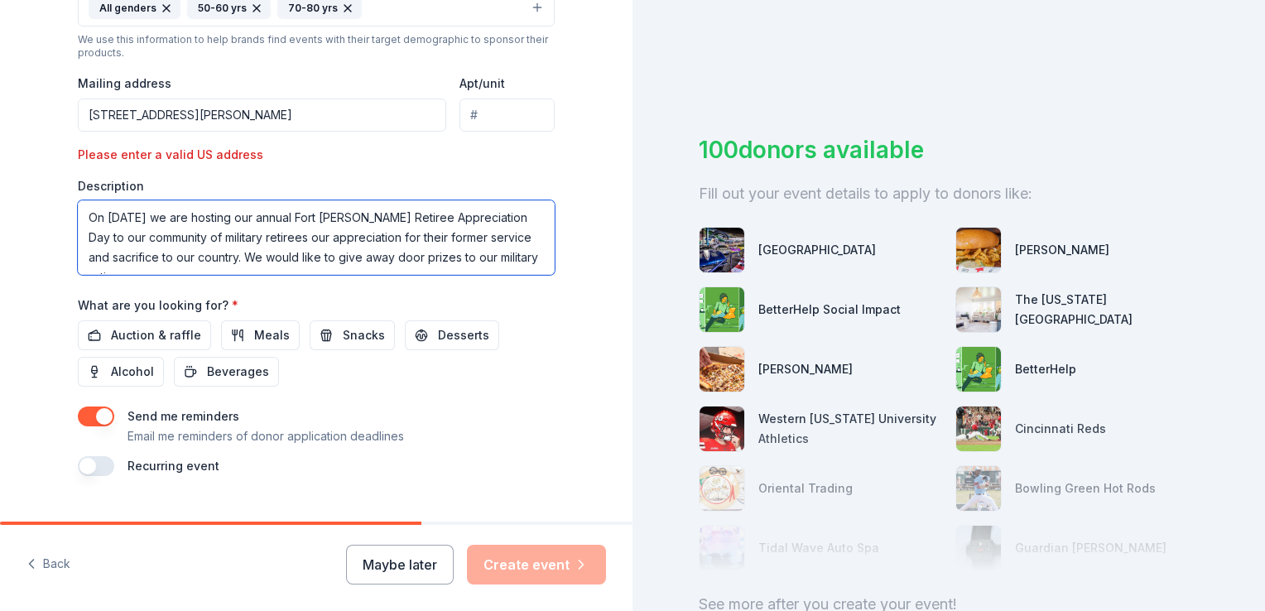
scroll to position [10, 0]
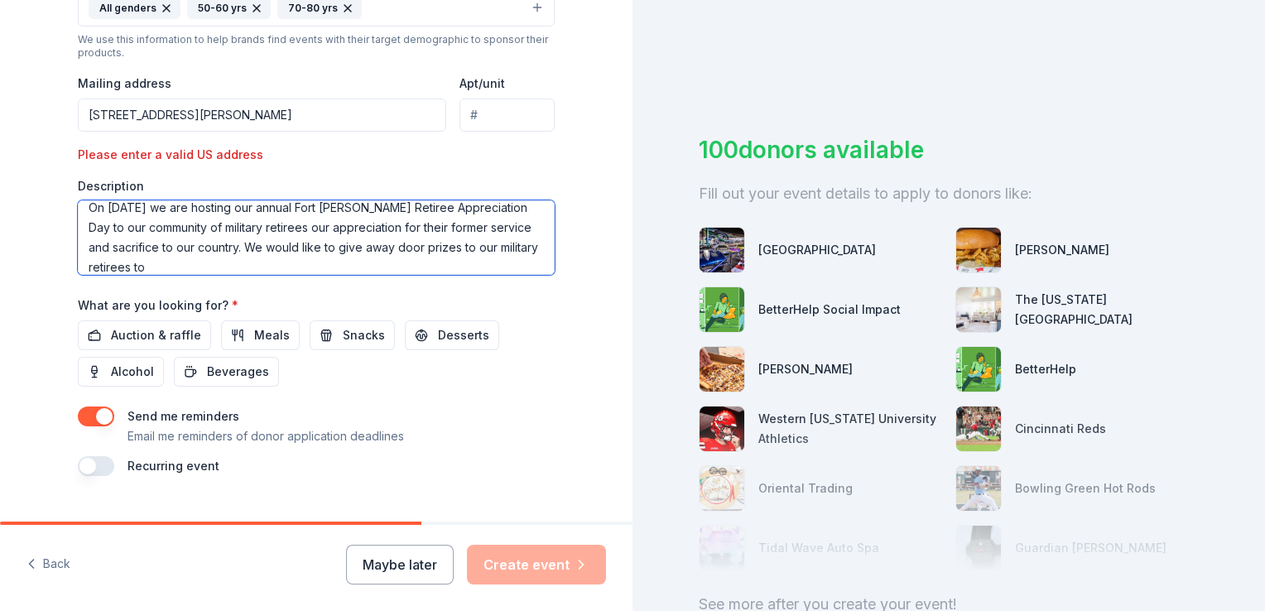
click at [81, 226] on textarea "On [DATE] we are hosting our annual Fort [PERSON_NAME] Retiree Appreciation Day…" at bounding box center [316, 237] width 477 height 75
click at [195, 263] on textarea "On [DATE] we are hosting our annual Fort [PERSON_NAME] Retiree Appreciation Day…" at bounding box center [316, 237] width 477 height 75
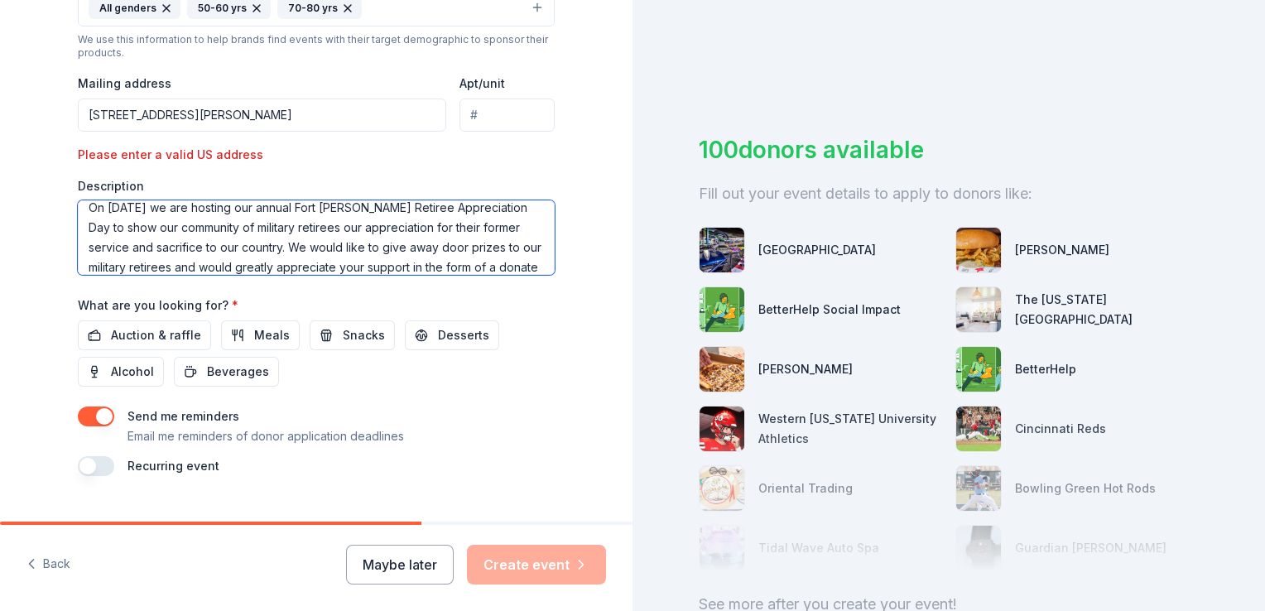
scroll to position [30, 0]
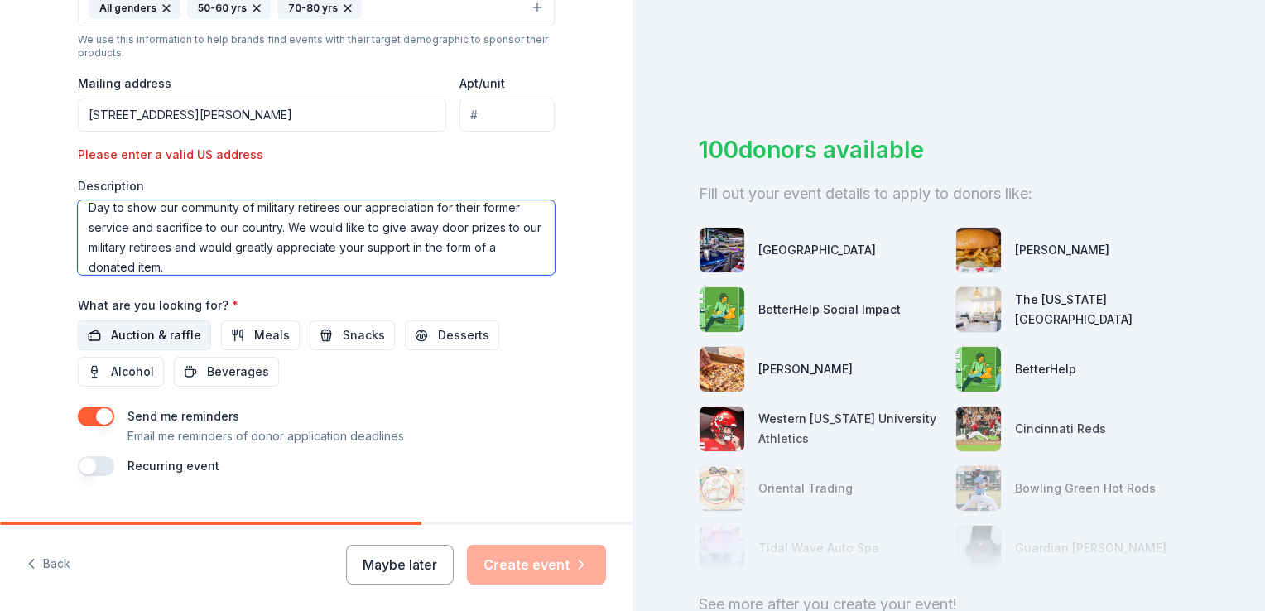
type textarea "On [DATE] we are hosting our annual Fort [PERSON_NAME] Retiree Appreciation Day…"
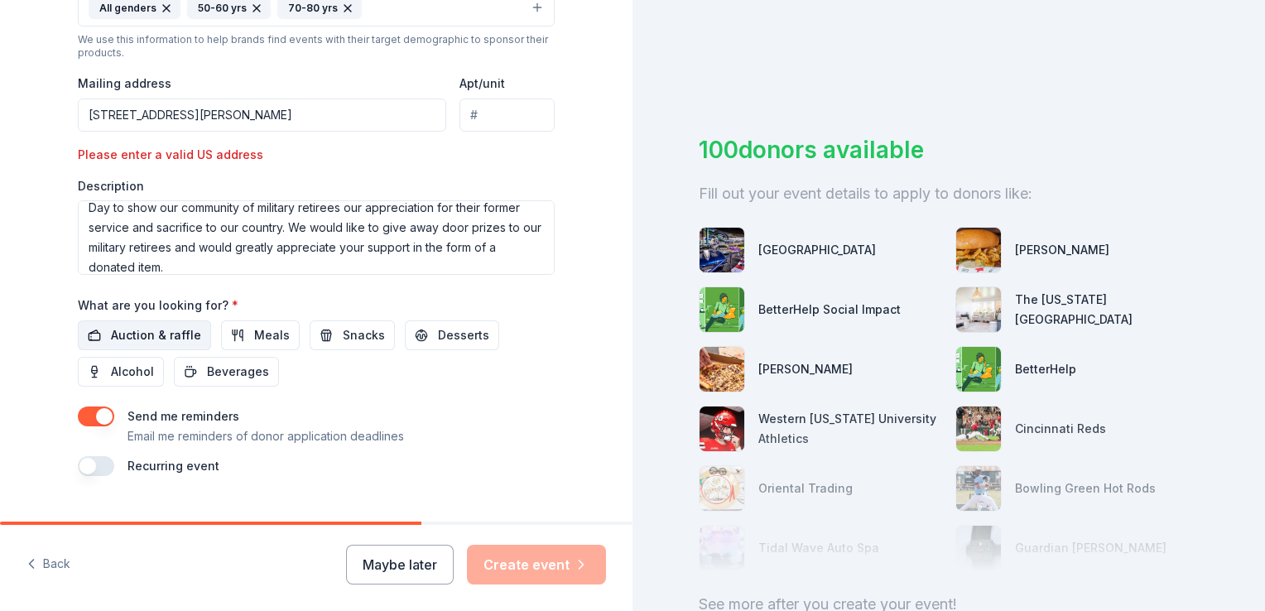
click at [134, 334] on span "Auction & raffle" at bounding box center [156, 335] width 90 height 20
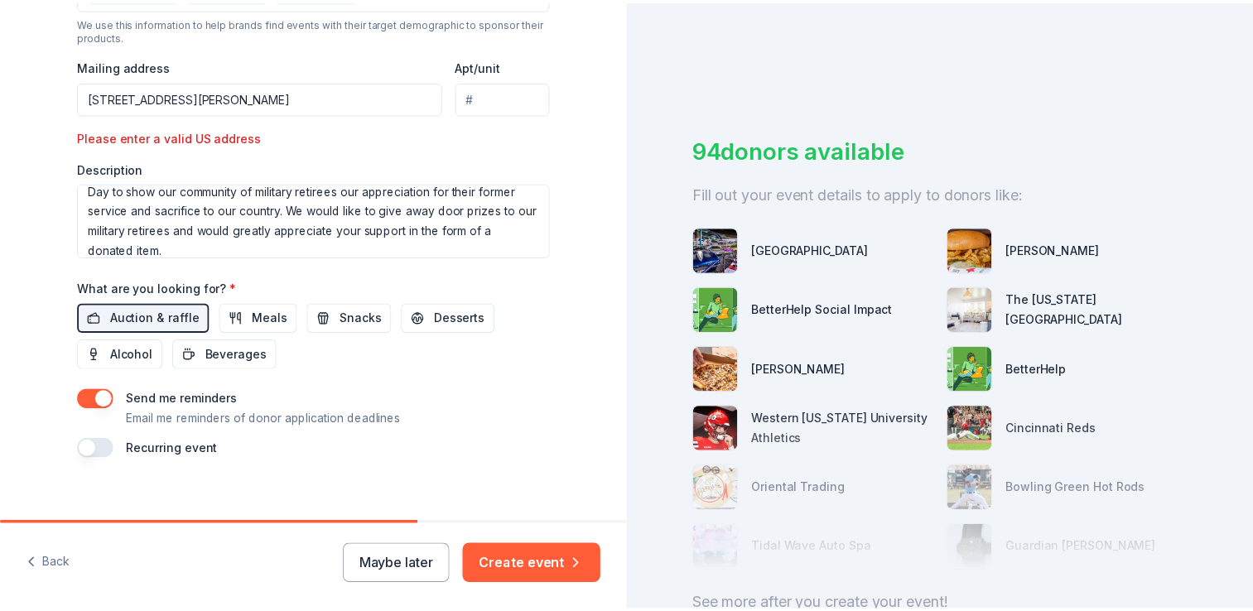
scroll to position [616, 0]
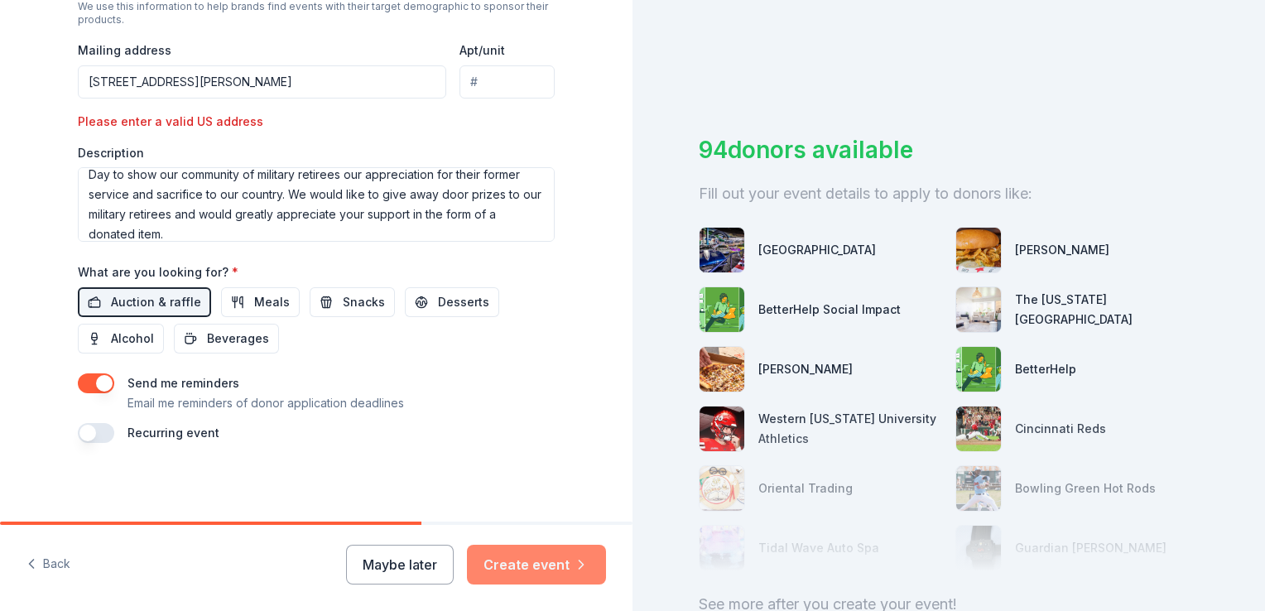
click at [531, 560] on button "Create event" at bounding box center [536, 565] width 139 height 40
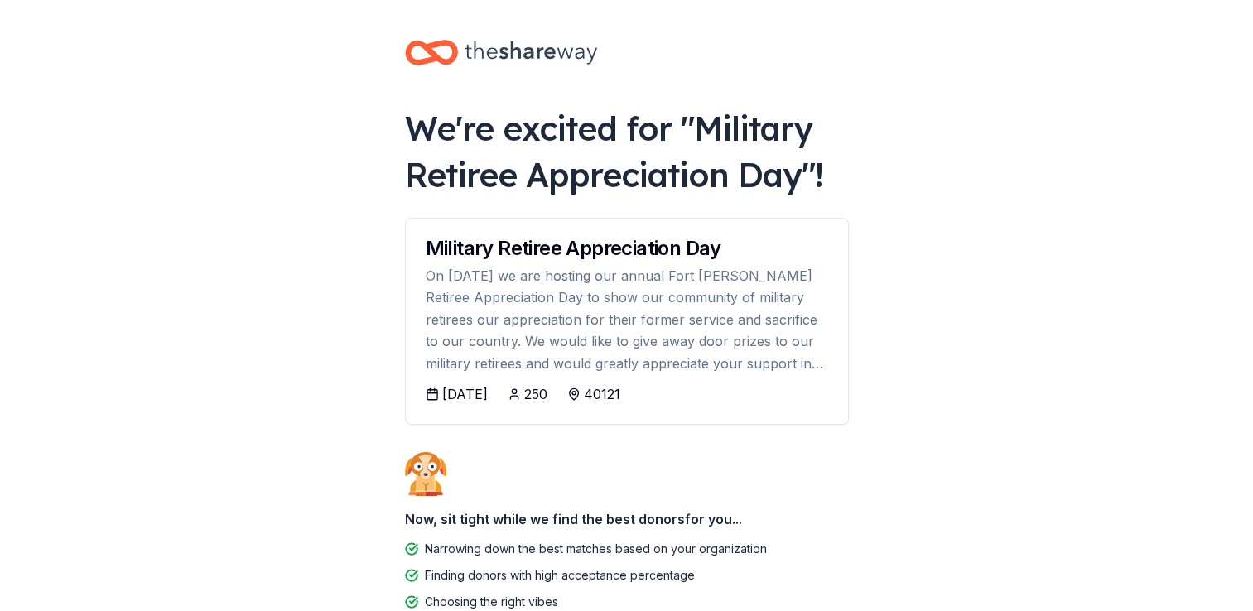
scroll to position [83, 0]
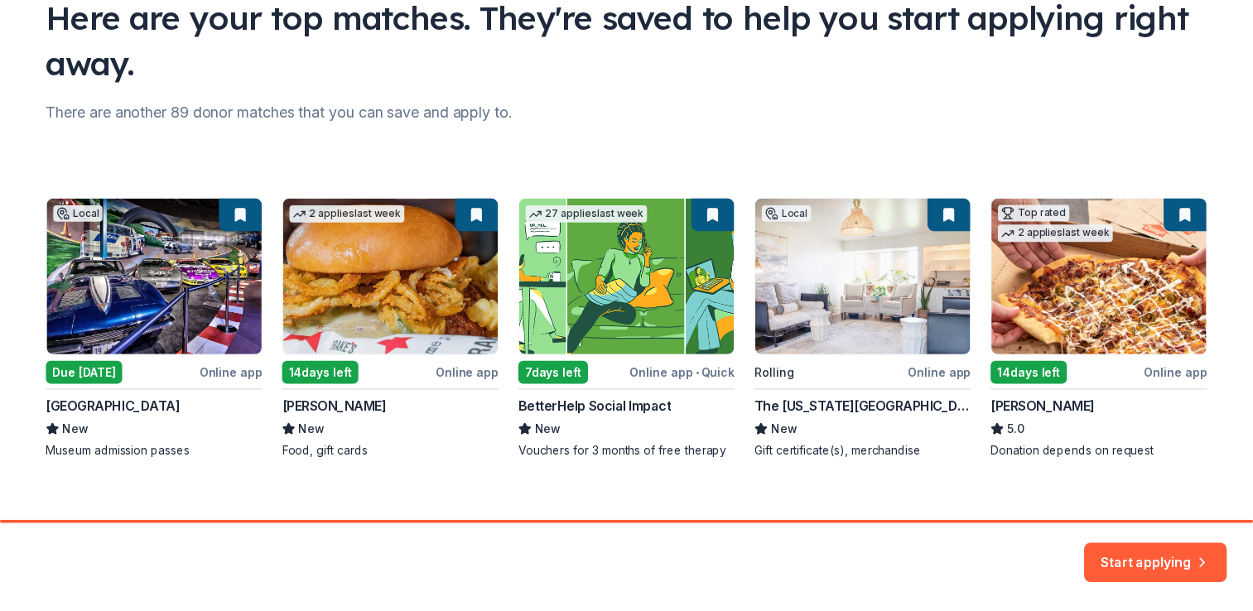
scroll to position [157, 0]
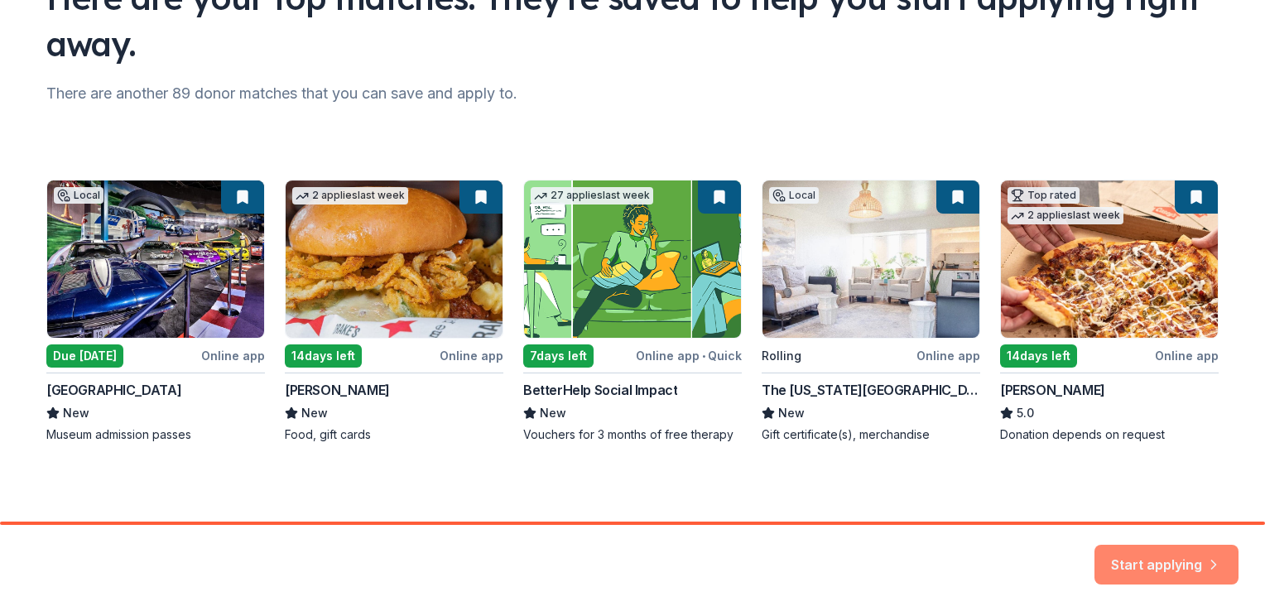
click at [1149, 557] on button "Start applying" at bounding box center [1166, 558] width 144 height 40
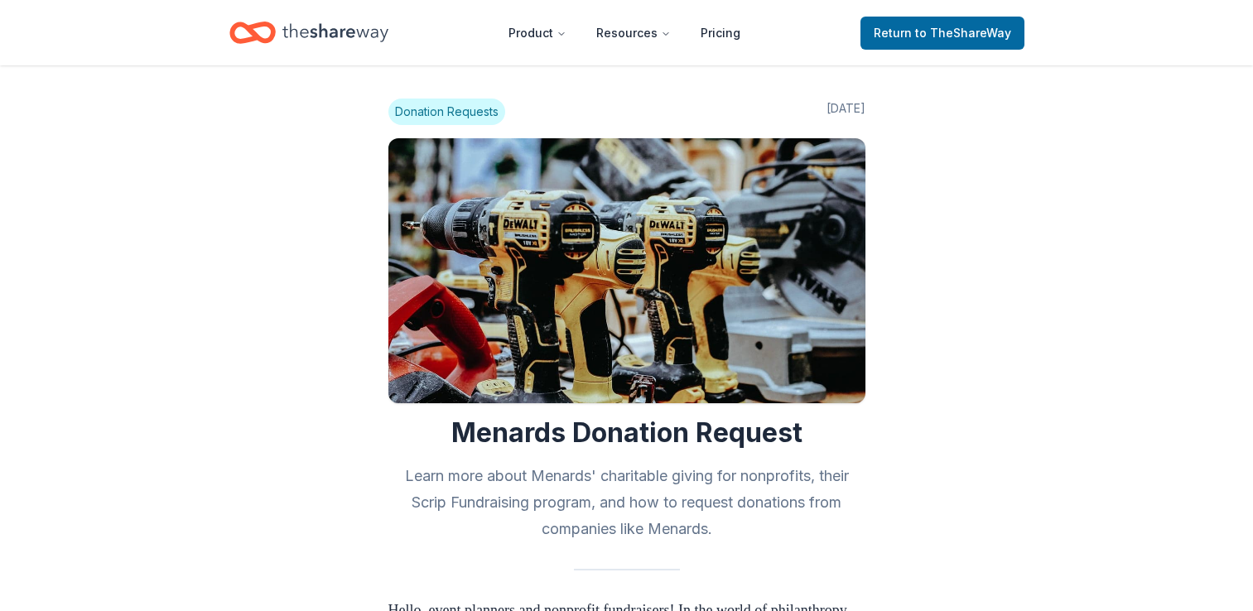
scroll to position [2177, 0]
